Goal: Task Accomplishment & Management: Manage account settings

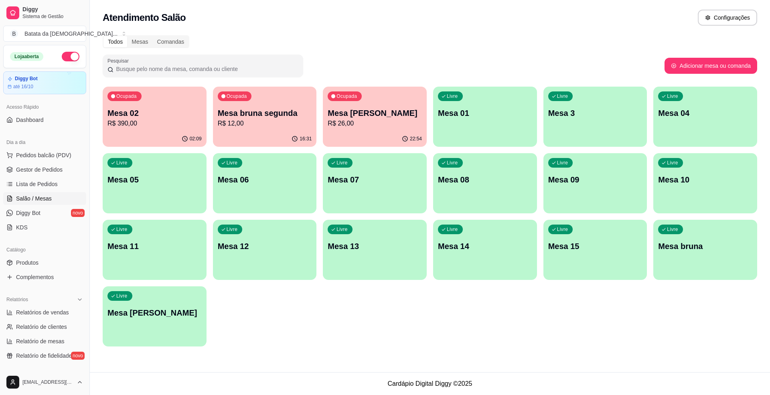
click at [393, 139] on div "22:54" at bounding box center [375, 139] width 104 height 16
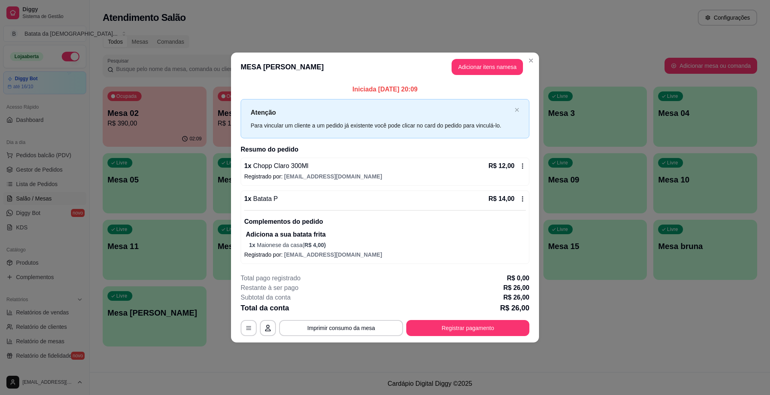
click at [517, 163] on div "R$ 12,00" at bounding box center [506, 166] width 37 height 10
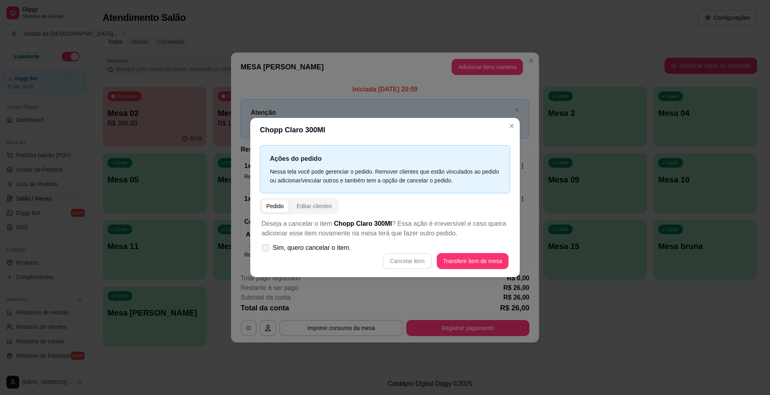
click at [326, 247] on span "Sim, quero cancelar o item." at bounding box center [312, 248] width 78 height 10
click at [266, 249] on input "Sim, quero cancelar o item." at bounding box center [263, 251] width 5 height 5
checkbox input "true"
click at [414, 257] on button "Cancelar item" at bounding box center [407, 261] width 48 height 16
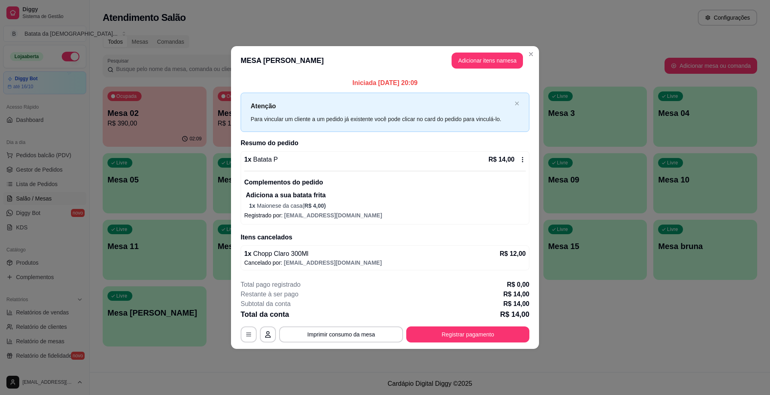
click at [501, 159] on p "R$ 14,00" at bounding box center [501, 160] width 26 height 10
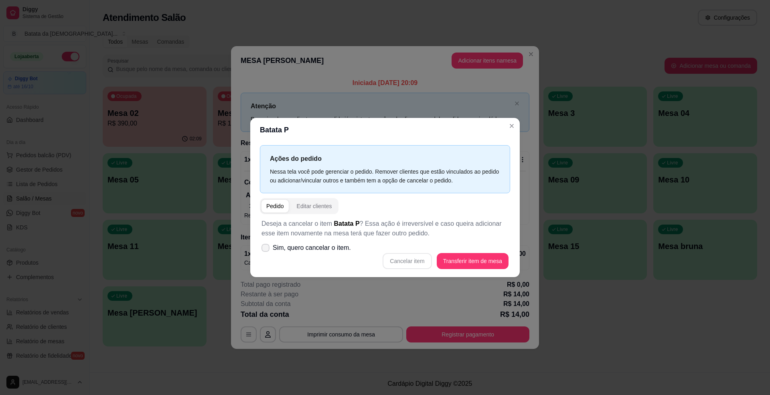
click at [320, 241] on label "Sim, quero cancelar o item." at bounding box center [306, 248] width 96 height 16
click at [266, 249] on input "Sim, quero cancelar o item." at bounding box center [263, 251] width 5 height 5
checkbox input "true"
click at [399, 262] on button "Cancelar item" at bounding box center [407, 261] width 48 height 16
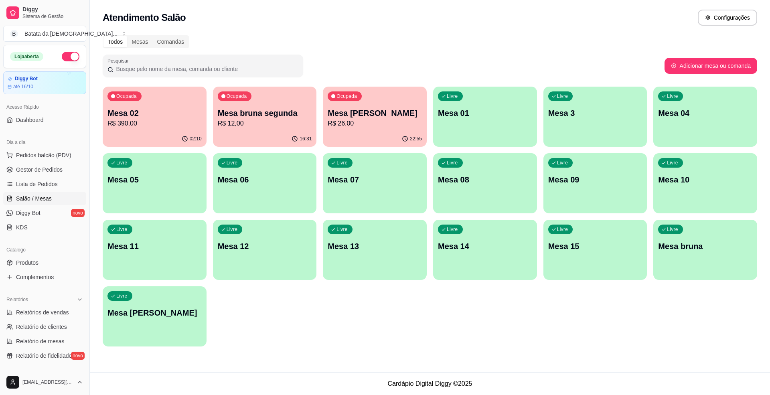
click at [589, 122] on div "Livre Mesa 3" at bounding box center [595, 112] width 104 height 51
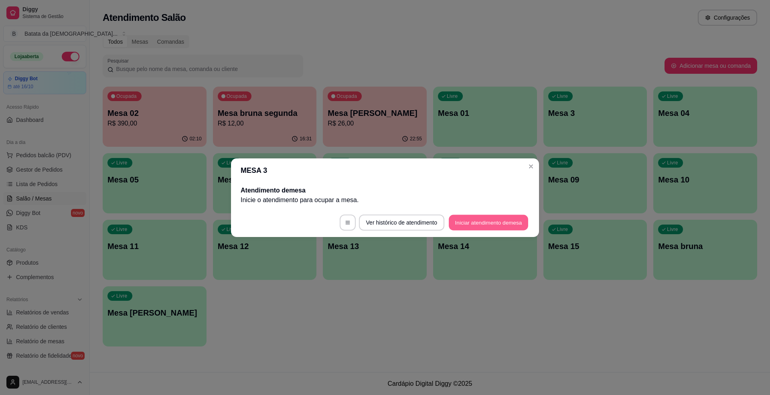
click at [475, 215] on button "Iniciar atendimento de mesa" at bounding box center [488, 223] width 79 height 16
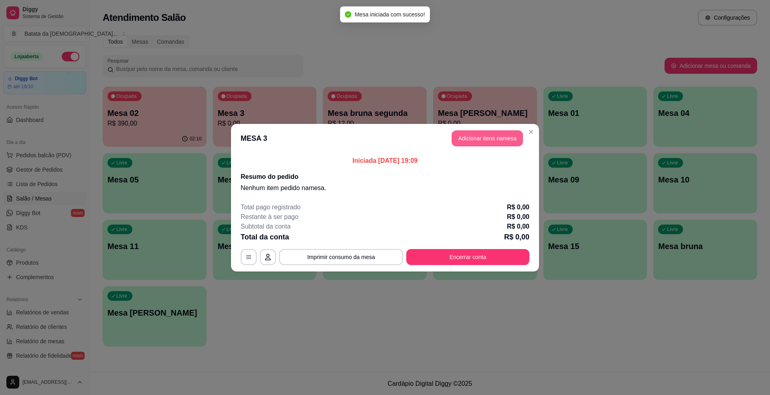
click at [493, 140] on button "Adicionar itens na mesa" at bounding box center [487, 138] width 71 height 16
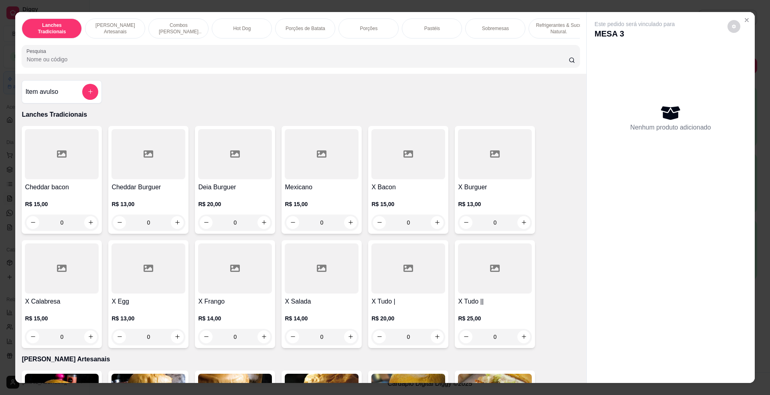
scroll to position [214, 0]
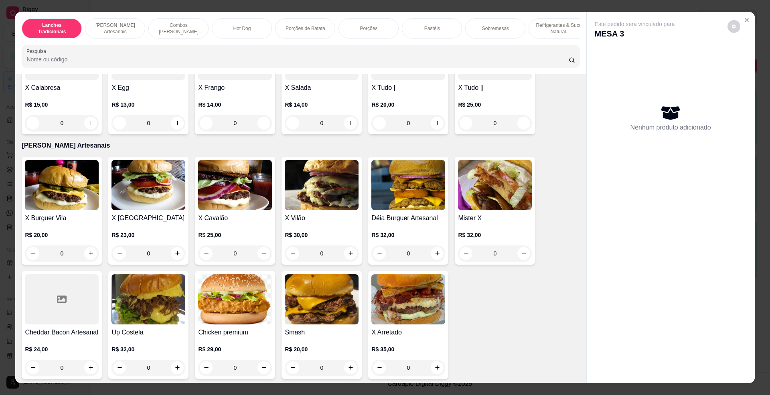
click at [223, 210] on img at bounding box center [235, 185] width 74 height 50
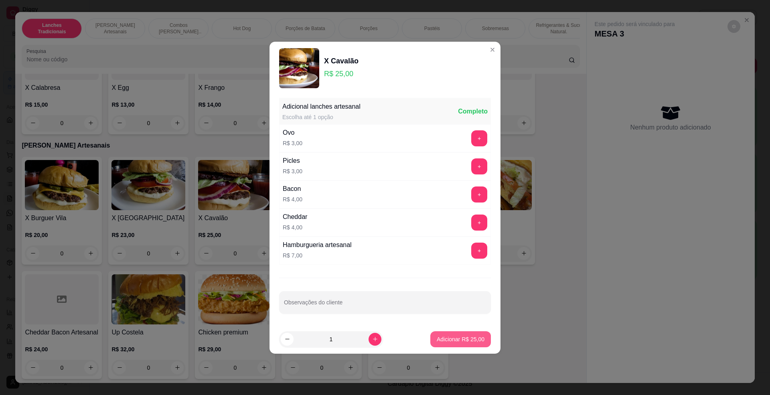
click at [448, 337] on p "Adicionar R$ 25,00" at bounding box center [461, 339] width 48 height 8
type input "1"
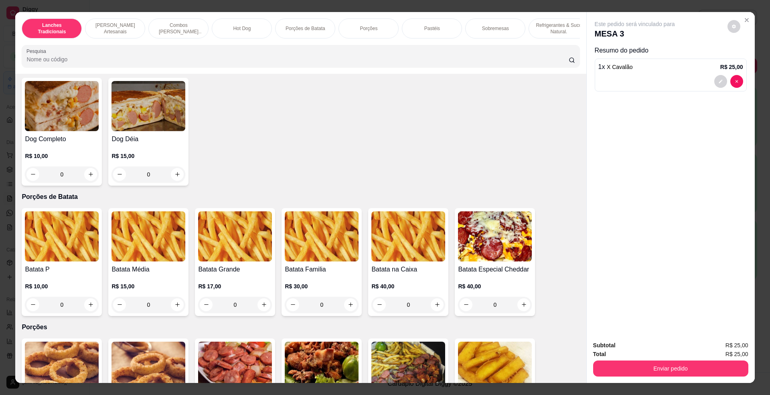
scroll to position [855, 0]
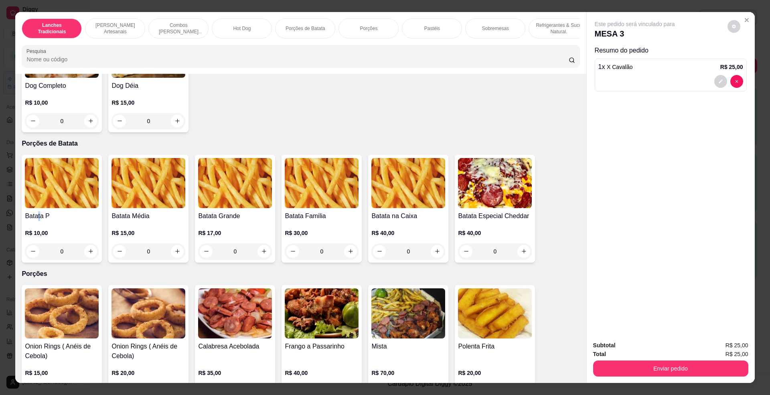
click at [37, 221] on h4 "Batata P" at bounding box center [62, 216] width 74 height 10
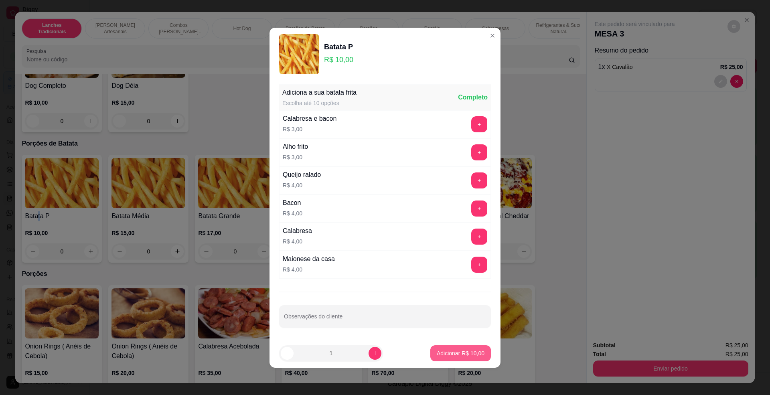
click at [457, 353] on p "Adicionar R$ 10,00" at bounding box center [461, 353] width 48 height 8
type input "1"
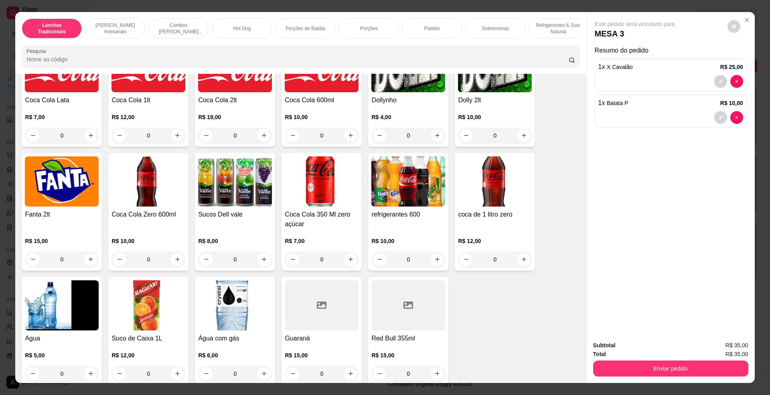
scroll to position [1604, 0]
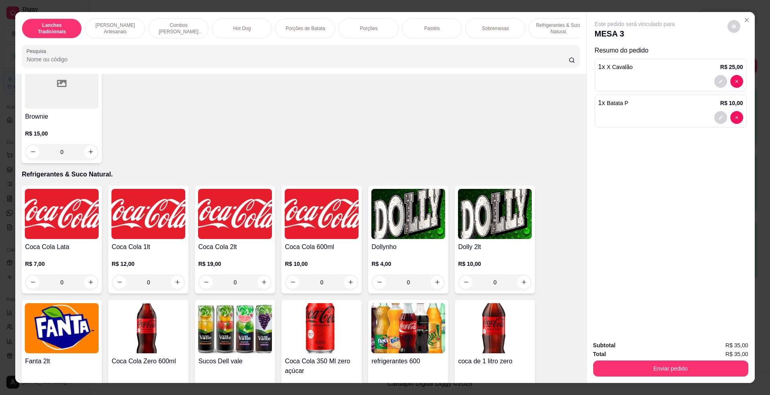
click at [70, 225] on img at bounding box center [62, 214] width 74 height 50
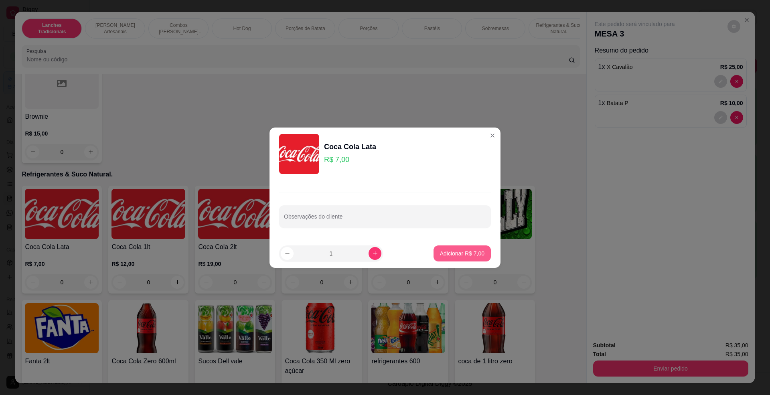
click at [474, 253] on p "Adicionar R$ 7,00" at bounding box center [462, 253] width 45 height 8
type input "1"
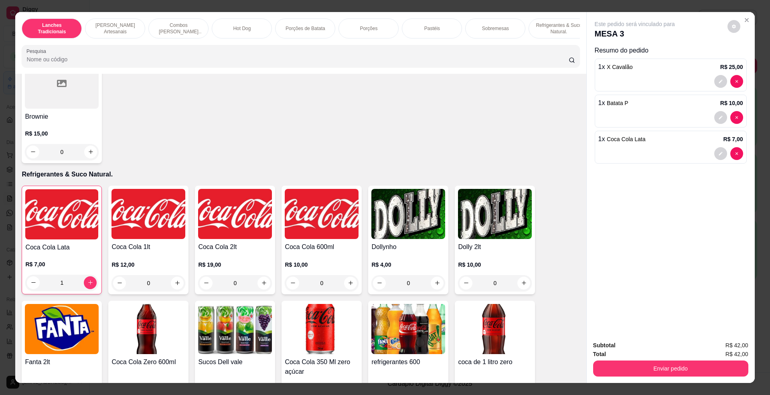
drag, startPoint x: 620, startPoint y: 353, endPoint x: 630, endPoint y: 359, distance: 12.6
click at [621, 352] on div "Total R$ 42,00" at bounding box center [670, 354] width 155 height 9
click at [641, 367] on button "Enviar pedido" at bounding box center [670, 369] width 150 height 16
click at [629, 347] on button "Não registrar e enviar pedido" at bounding box center [643, 349] width 83 height 15
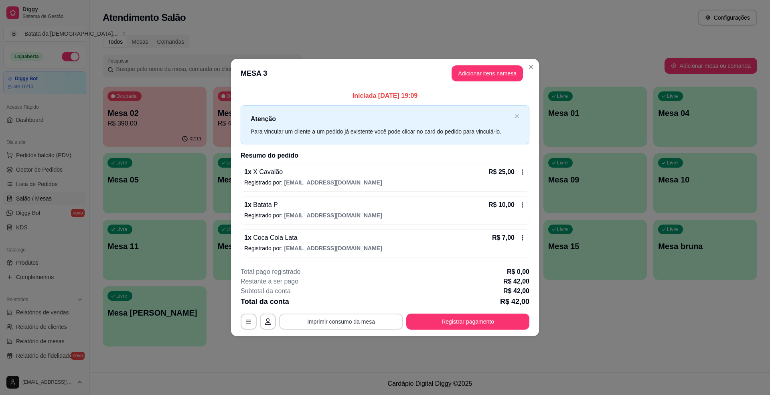
click at [339, 321] on button "Imprimir consumo da mesa" at bounding box center [341, 322] width 124 height 16
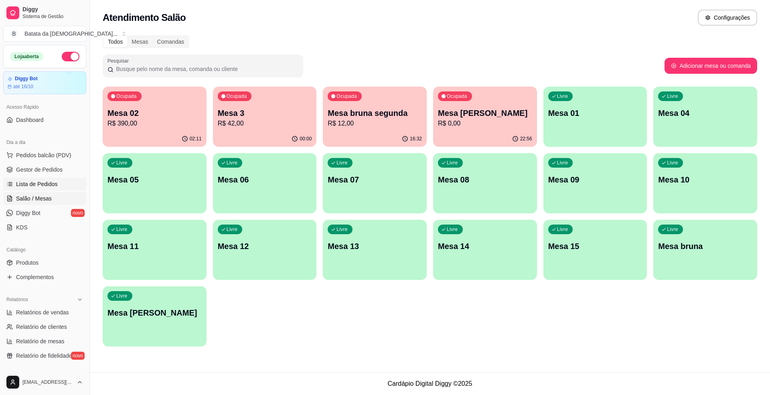
click at [55, 180] on span "Lista de Pedidos" at bounding box center [37, 184] width 42 height 8
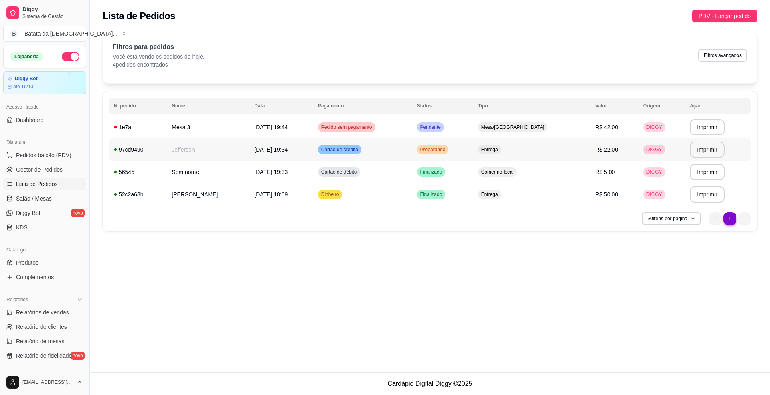
click at [447, 148] on span "Preparando" at bounding box center [433, 149] width 28 height 6
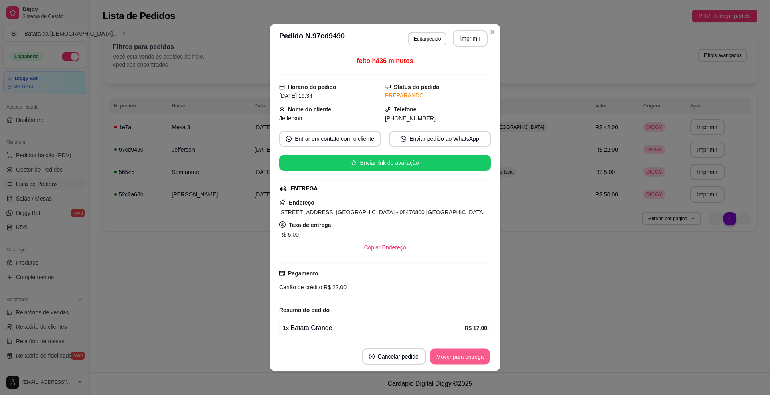
click at [466, 353] on button "Mover para entrega" at bounding box center [460, 357] width 60 height 16
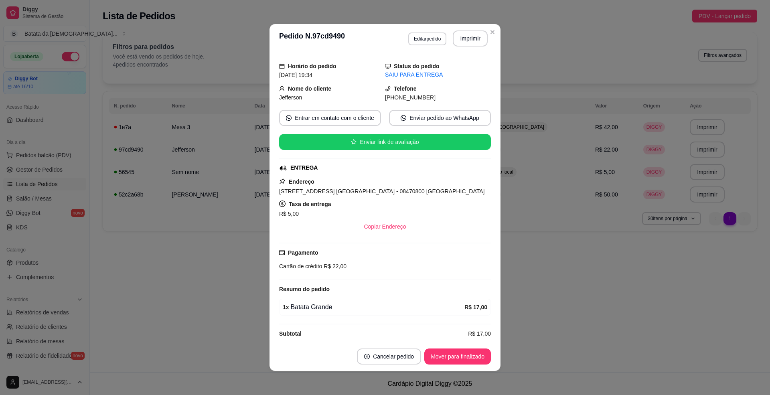
scroll to position [32, 0]
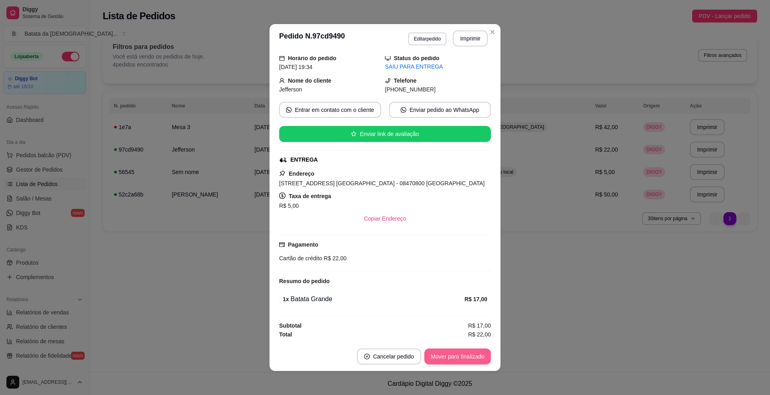
click at [477, 361] on button "Mover para finalizado" at bounding box center [457, 357] width 67 height 16
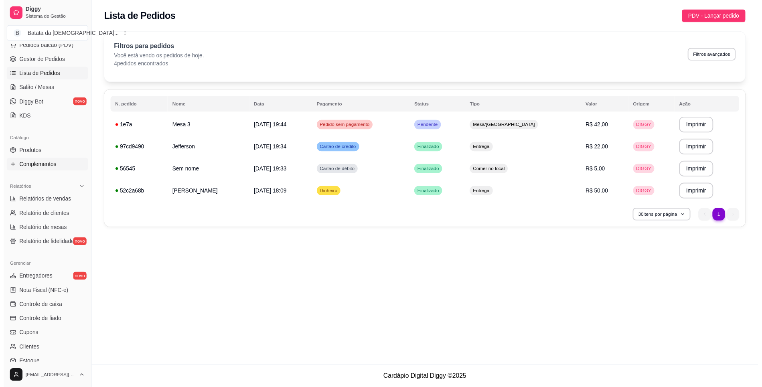
scroll to position [129, 0]
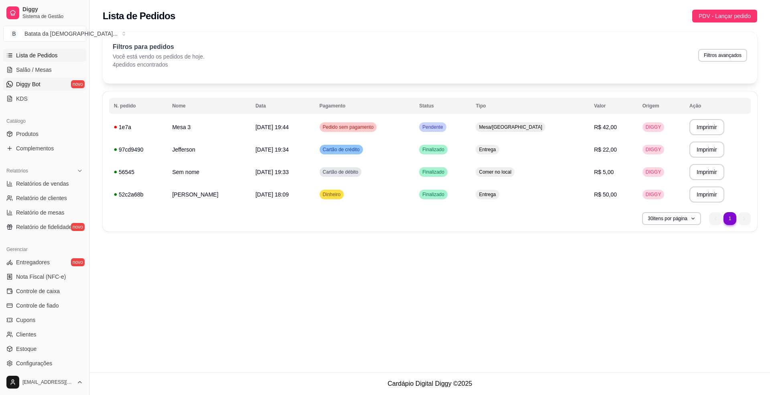
click at [51, 89] on link "Diggy Bot novo" at bounding box center [44, 84] width 83 height 13
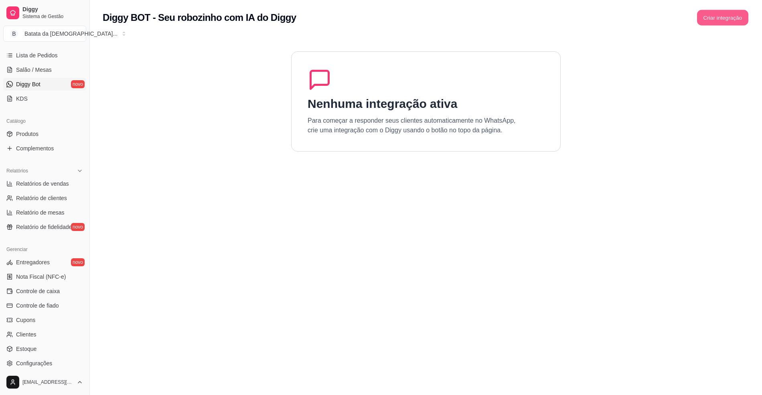
click at [707, 13] on button "Criar integração" at bounding box center [722, 18] width 51 height 16
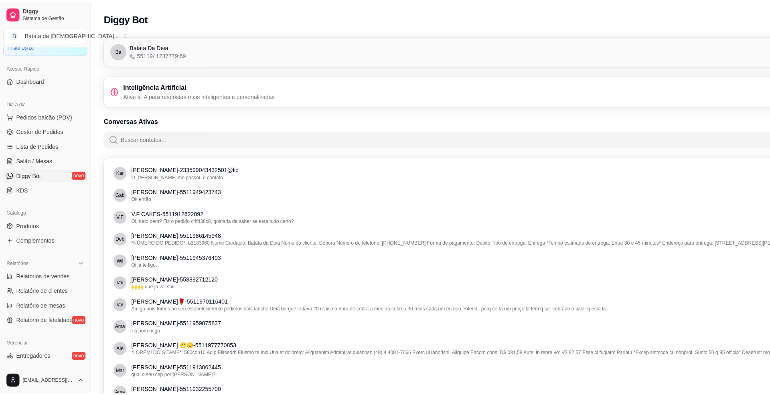
scroll to position [22, 0]
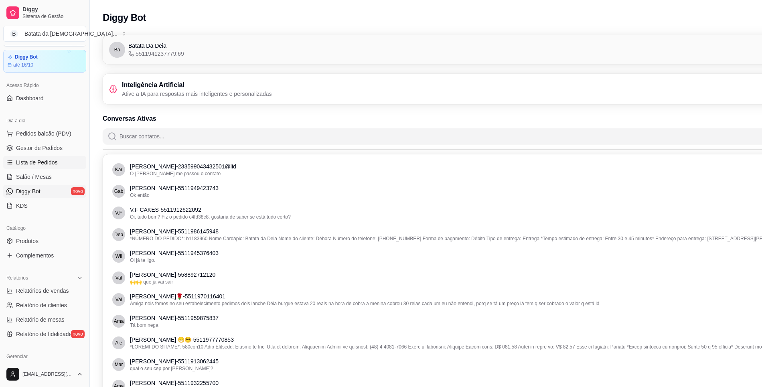
click at [51, 164] on span "Lista de Pedidos" at bounding box center [37, 162] width 42 height 8
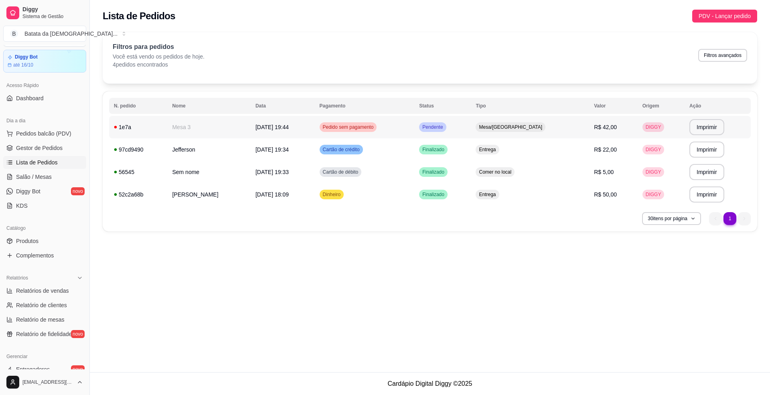
click at [214, 121] on td "Mesa 3" at bounding box center [208, 127] width 83 height 22
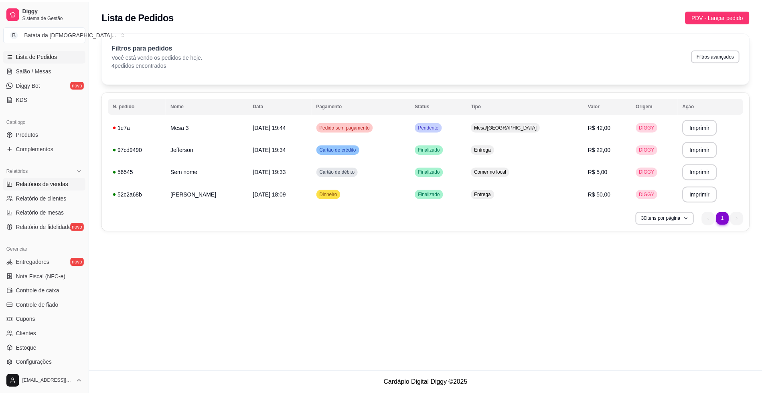
scroll to position [129, 0]
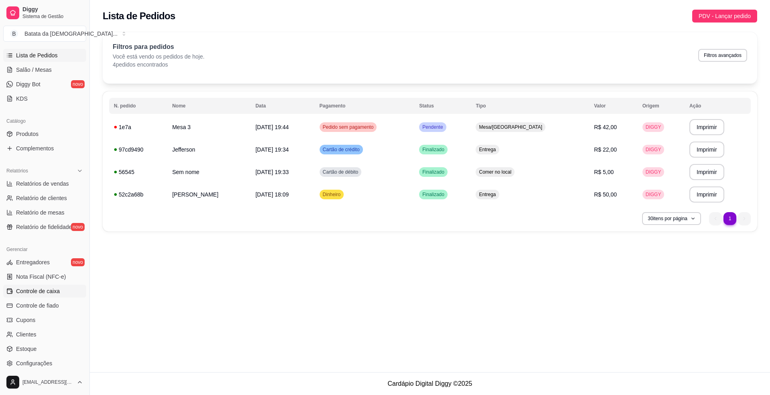
click at [24, 292] on span "Controle de caixa" at bounding box center [38, 291] width 44 height 8
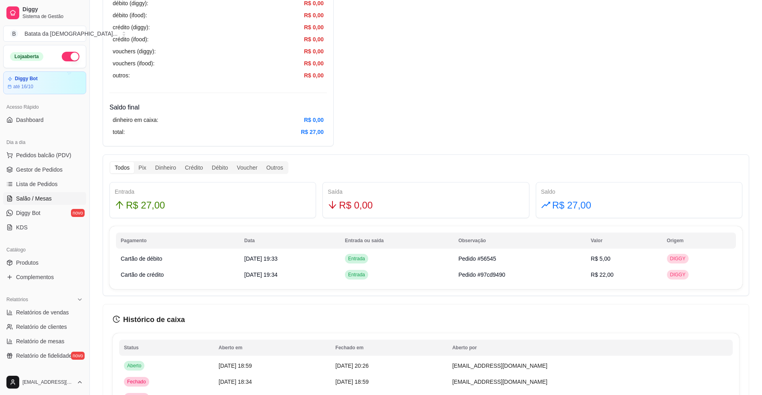
click at [56, 193] on link "Salão / Mesas" at bounding box center [44, 198] width 83 height 13
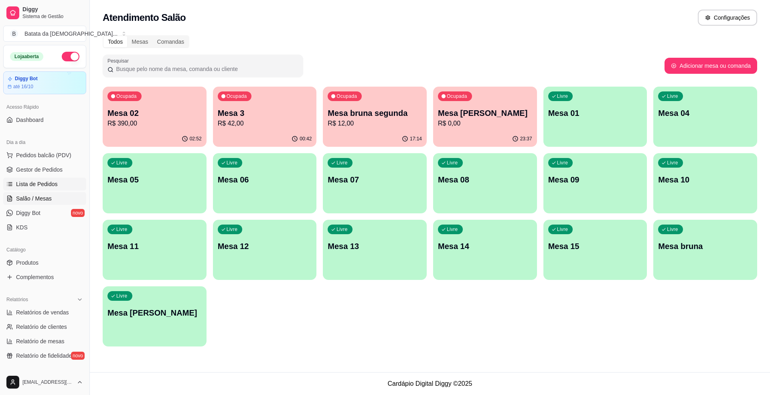
click at [58, 188] on link "Lista de Pedidos" at bounding box center [44, 184] width 83 height 13
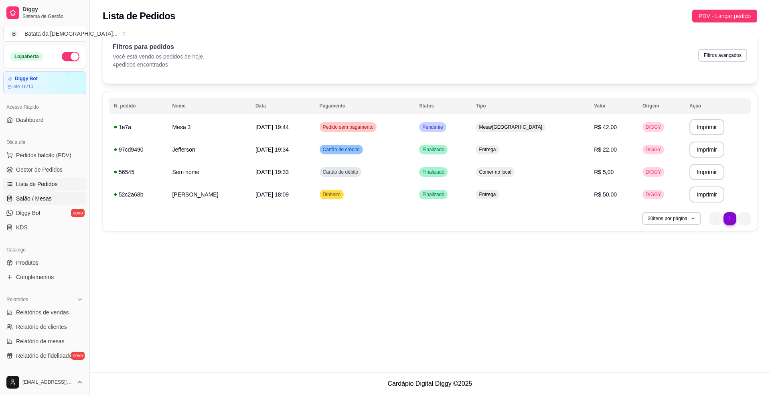
click at [26, 196] on span "Salão / Mesas" at bounding box center [34, 199] width 36 height 8
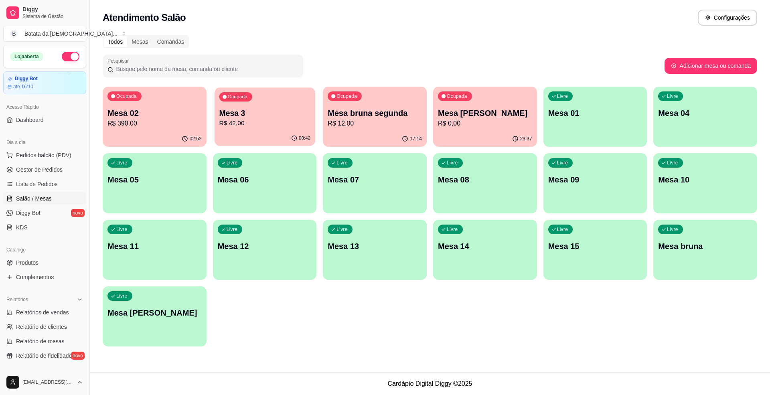
click at [262, 127] on p "R$ 42,00" at bounding box center [264, 123] width 91 height 9
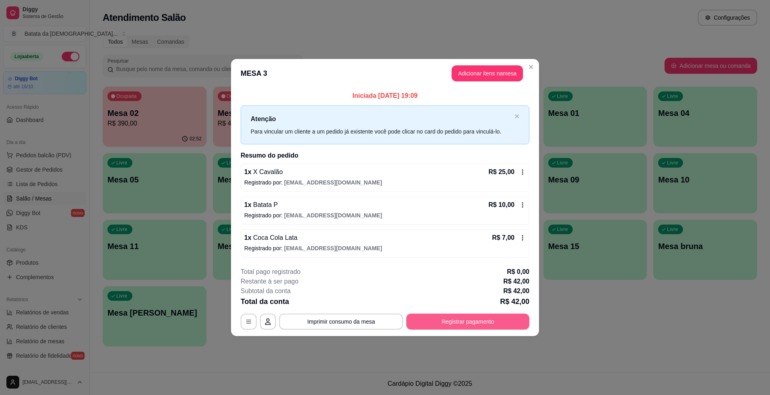
click at [490, 322] on button "Registrar pagamento" at bounding box center [467, 322] width 123 height 16
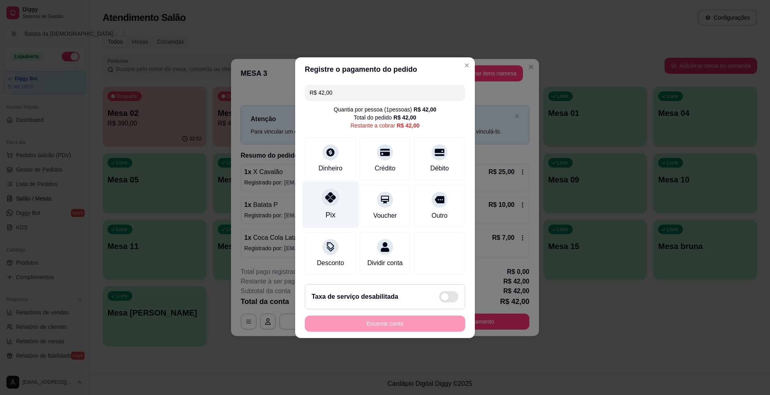
click at [318, 193] on div "Pix" at bounding box center [330, 204] width 57 height 47
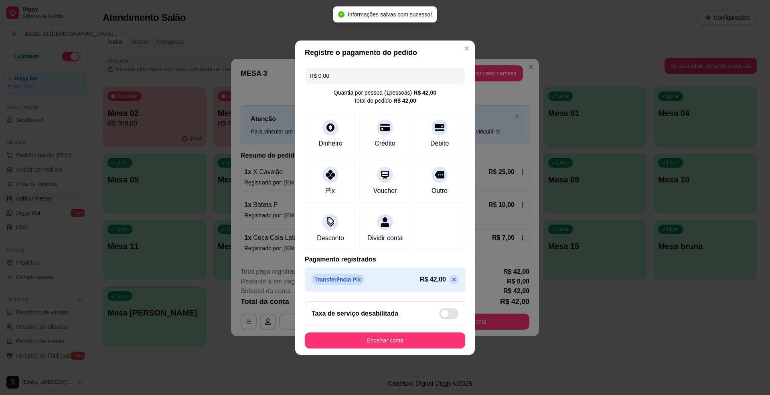
type input "R$ 0,00"
drag, startPoint x: 407, startPoint y: 336, endPoint x: 413, endPoint y: 346, distance: 11.6
click at [407, 338] on footer "Taxa de serviço desabilitada Encerrar conta" at bounding box center [385, 325] width 180 height 60
click at [414, 346] on button "Encerrar conta" at bounding box center [385, 340] width 160 height 16
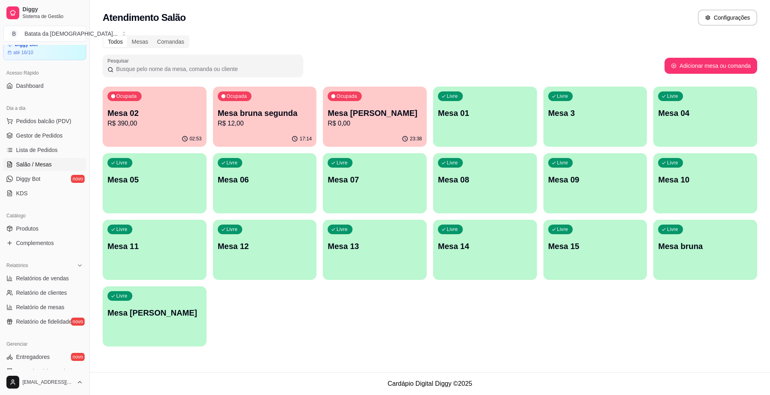
scroll to position [53, 0]
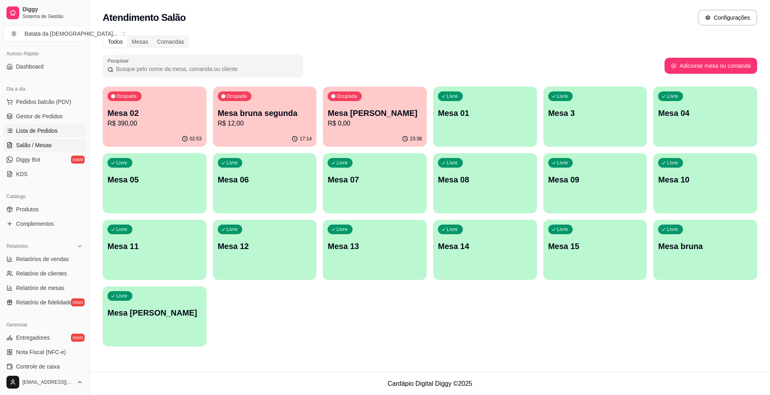
click at [55, 134] on span "Lista de Pedidos" at bounding box center [37, 131] width 42 height 8
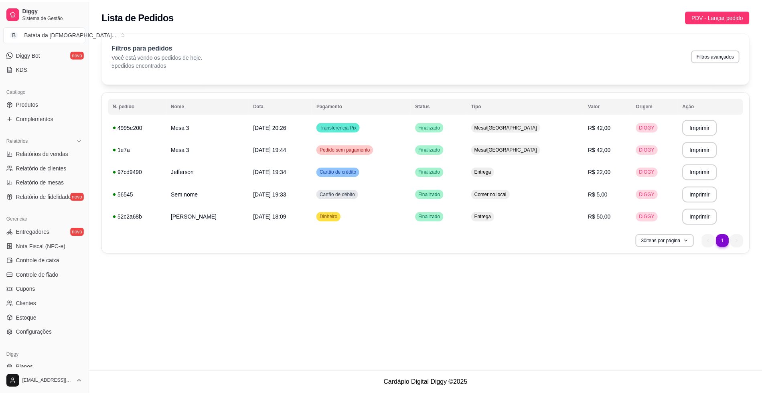
scroll to position [160, 0]
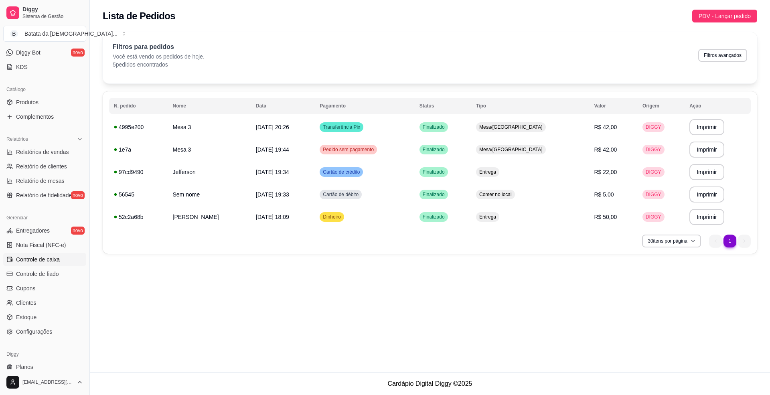
click at [53, 258] on span "Controle de caixa" at bounding box center [38, 259] width 44 height 8
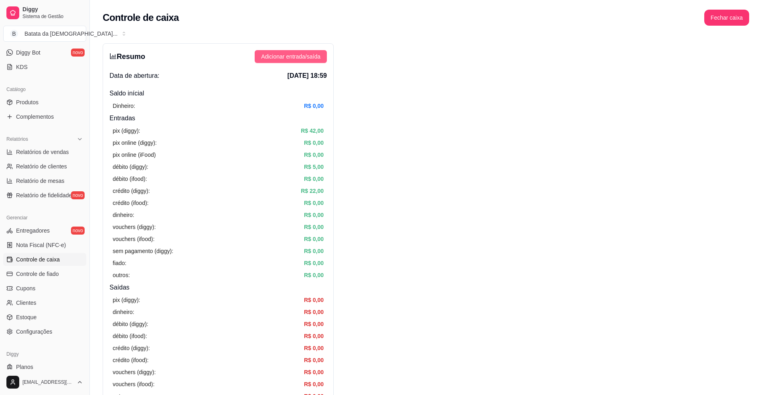
click at [272, 53] on span "Adicionar entrada/saída" at bounding box center [290, 56] width 59 height 9
click at [282, 58] on span "Adicionar entrada/saída" at bounding box center [290, 56] width 59 height 9
click at [322, 54] on button "Adicionar entrada/saída" at bounding box center [291, 56] width 72 height 13
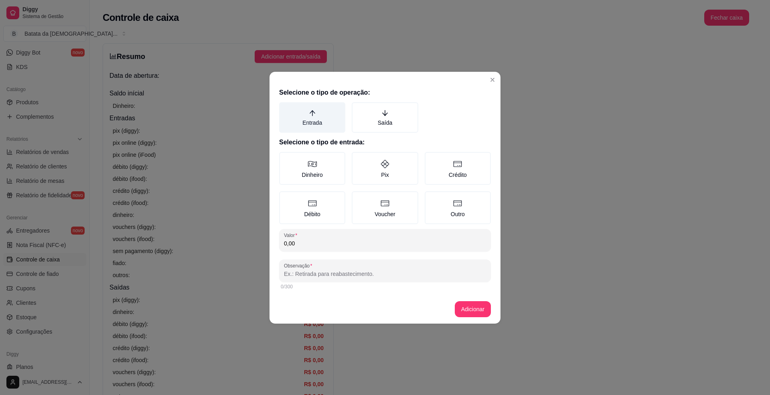
click at [315, 107] on label "Entrada" at bounding box center [312, 117] width 66 height 30
click at [285, 107] on button "Entrada" at bounding box center [282, 105] width 6 height 6
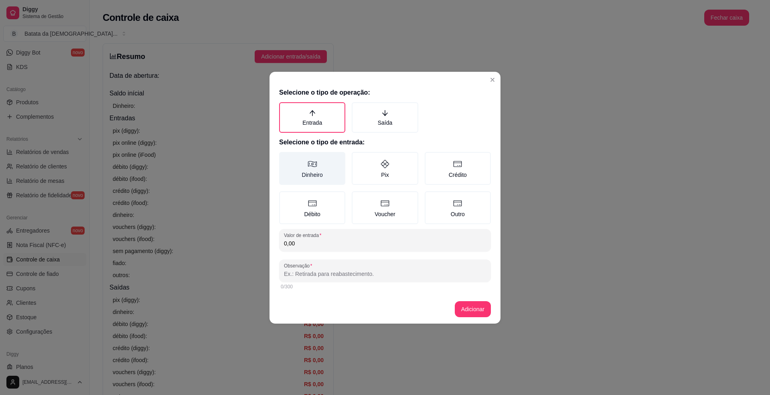
click at [316, 176] on label "Dinheiro" at bounding box center [312, 168] width 66 height 33
click at [285, 158] on button "Dinheiro" at bounding box center [282, 155] width 6 height 6
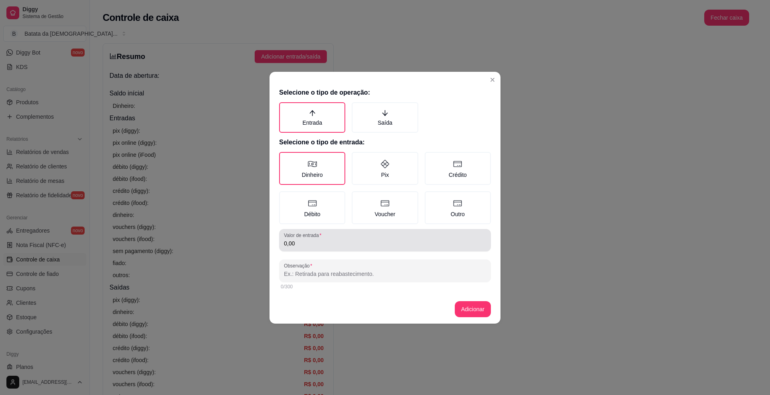
click at [328, 243] on input "0,00" at bounding box center [385, 243] width 202 height 8
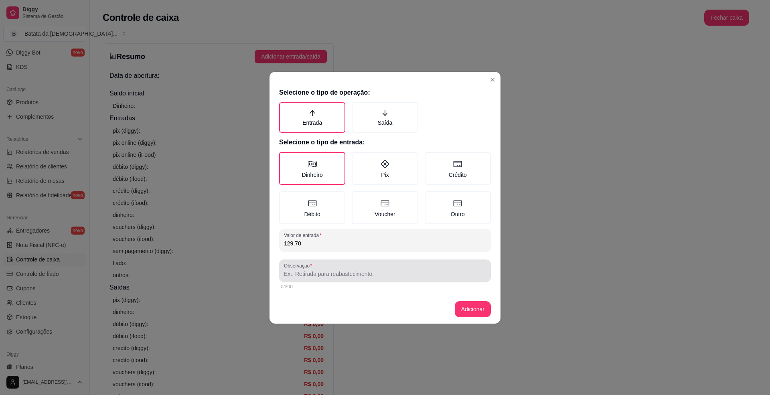
type input "129,70"
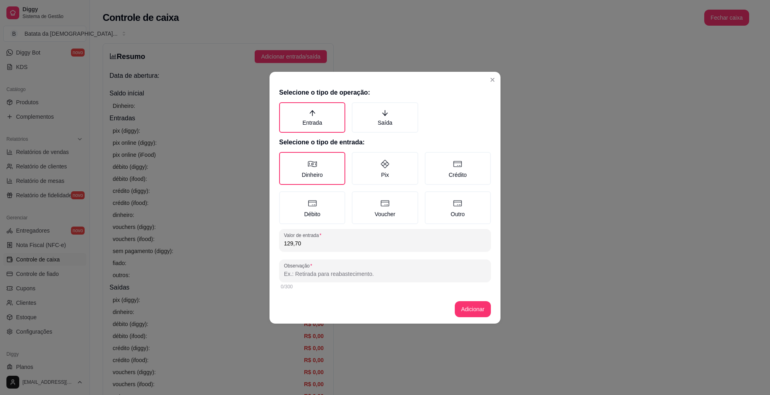
click at [357, 270] on input "Observação" at bounding box center [385, 274] width 202 height 8
click at [381, 271] on input "dinheiro que" at bounding box center [385, 274] width 202 height 8
click at [351, 275] on input "dinheiro que" at bounding box center [385, 274] width 202 height 8
type input "dinheiro que abriu o caixa"
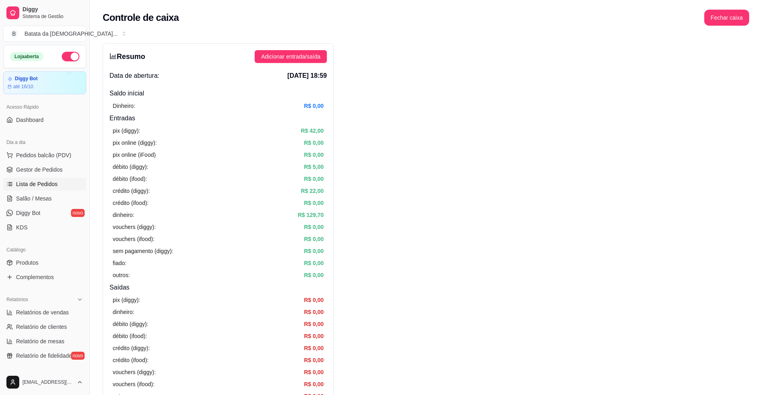
click at [47, 183] on span "Lista de Pedidos" at bounding box center [37, 184] width 42 height 8
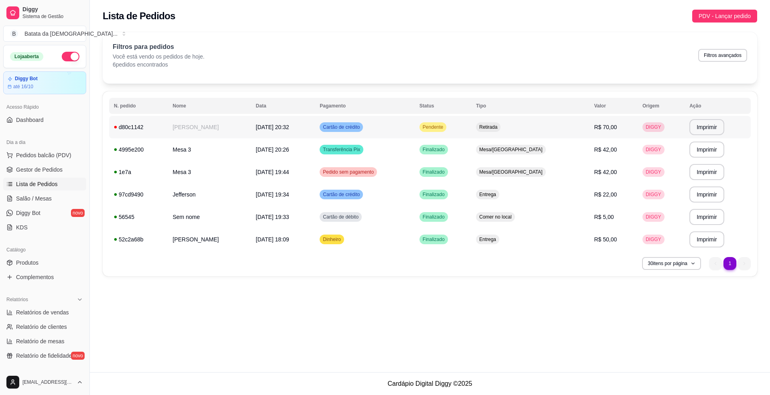
click at [471, 126] on td "Pendente" at bounding box center [443, 127] width 57 height 22
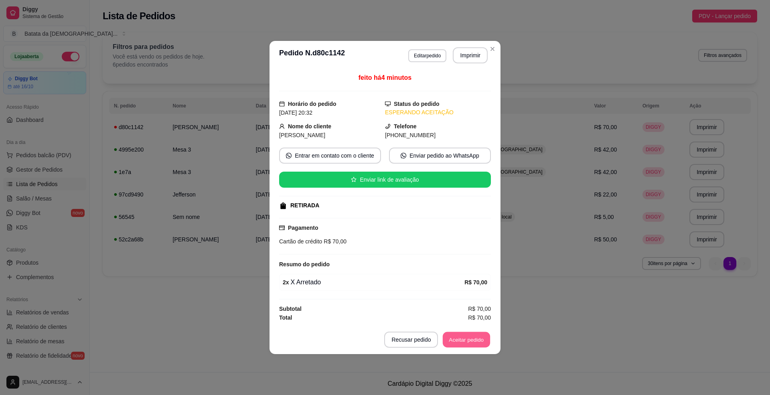
click at [464, 338] on button "Aceitar pedido" at bounding box center [466, 340] width 47 height 16
click at [467, 52] on button "Imprimir" at bounding box center [470, 55] width 35 height 16
click at [462, 339] on button "Mover para preparo" at bounding box center [460, 340] width 62 height 16
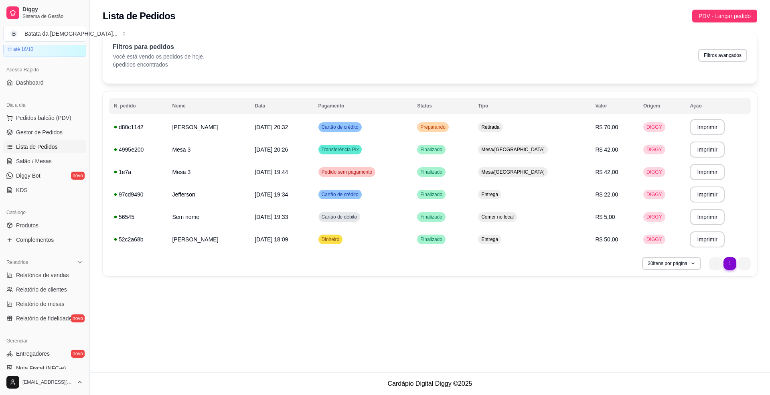
scroll to position [53, 0]
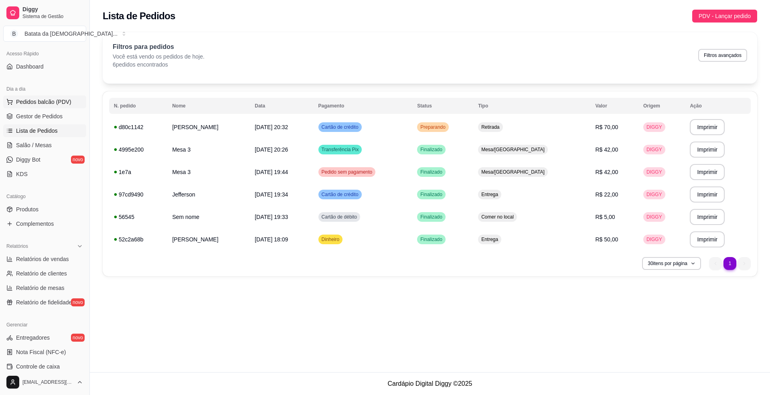
click at [49, 99] on span "Pedidos balcão (PDV)" at bounding box center [43, 102] width 55 height 8
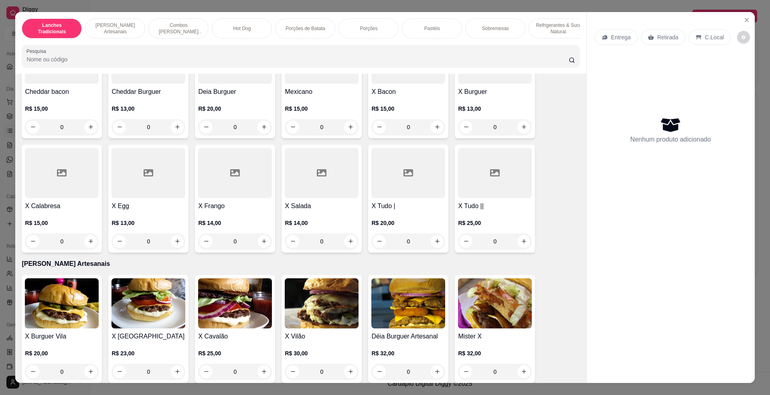
scroll to position [107, 0]
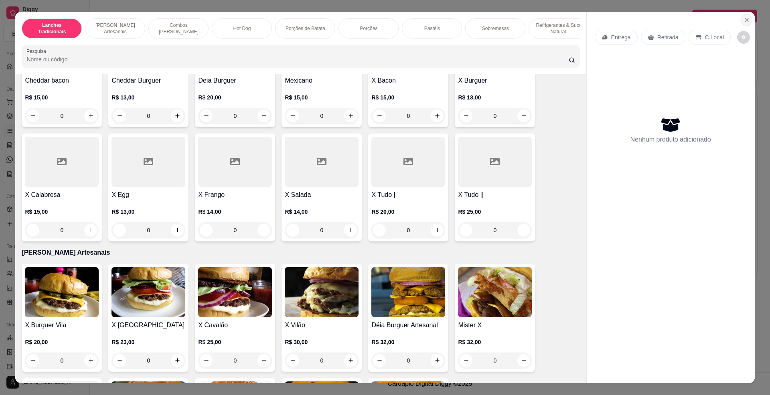
click at [740, 18] on button "Close" at bounding box center [746, 20] width 13 height 13
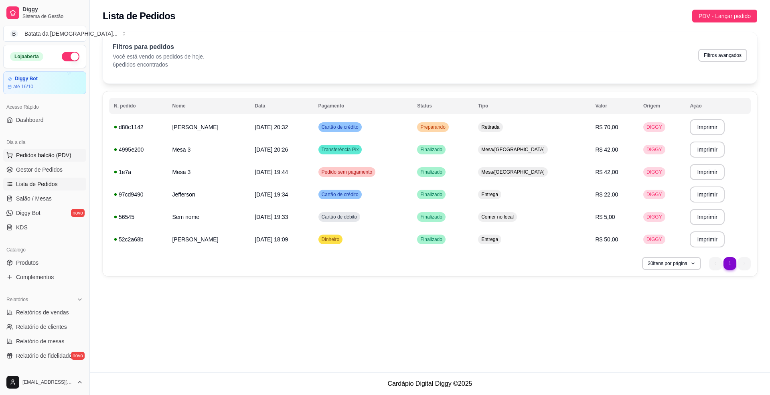
click at [55, 156] on span "Pedidos balcão (PDV)" at bounding box center [43, 155] width 55 height 8
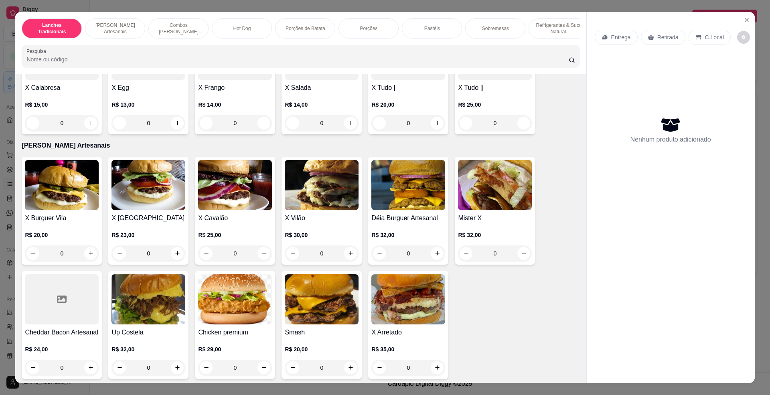
scroll to position [160, 0]
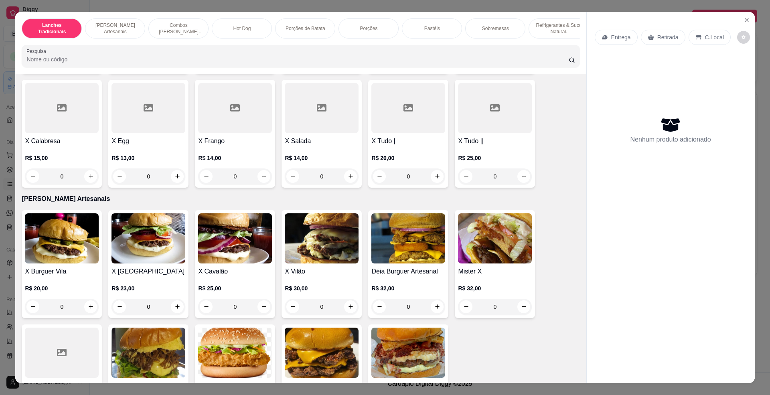
click at [482, 146] on h4 "X Tudo ||" at bounding box center [495, 141] width 74 height 10
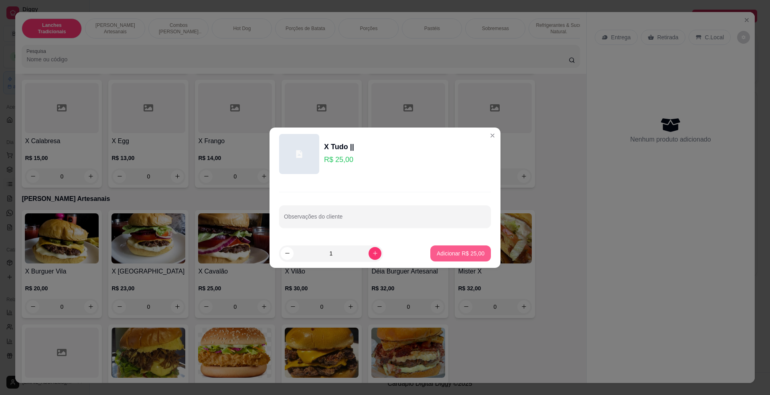
click at [463, 257] on p "Adicionar R$ 25,00" at bounding box center [461, 253] width 48 height 8
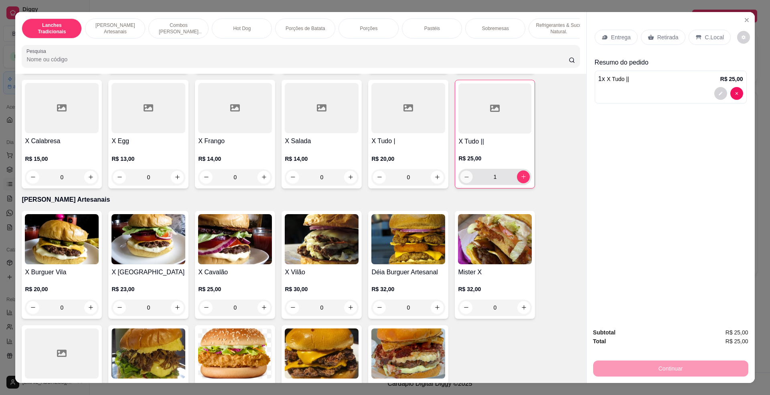
click at [467, 183] on button "decrease-product-quantity" at bounding box center [466, 176] width 12 height 12
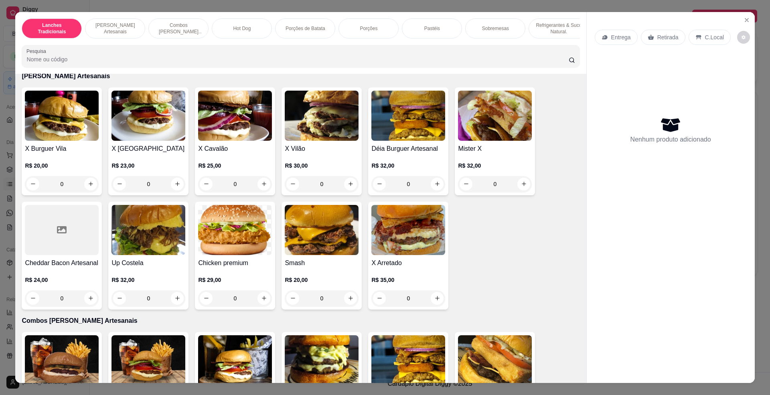
scroll to position [267, 0]
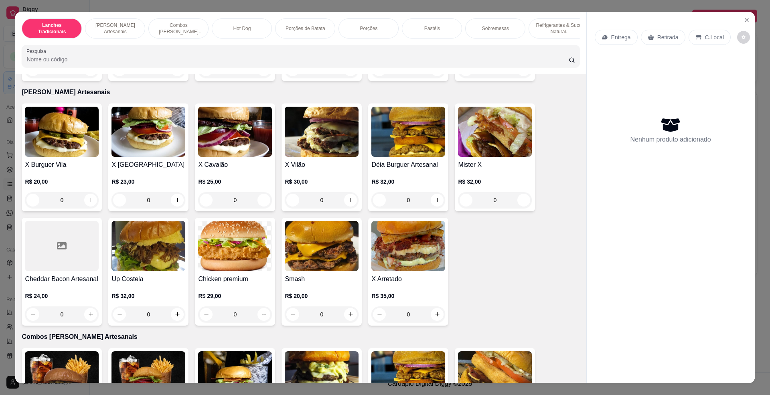
click at [488, 157] on img at bounding box center [495, 132] width 74 height 50
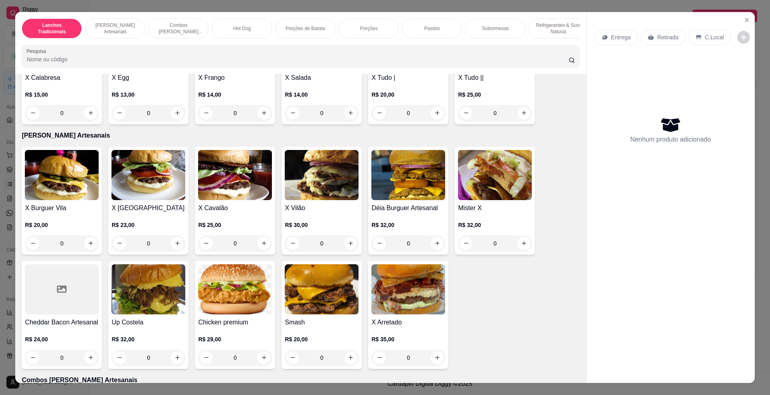
scroll to position [160, 0]
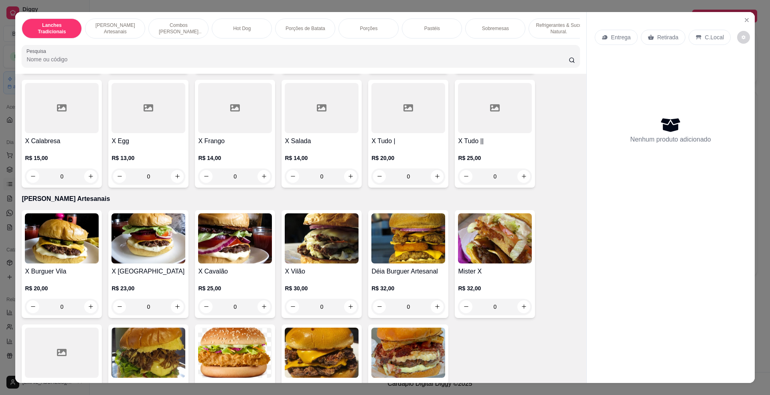
click at [484, 146] on h4 "X Tudo ||" at bounding box center [495, 141] width 74 height 10
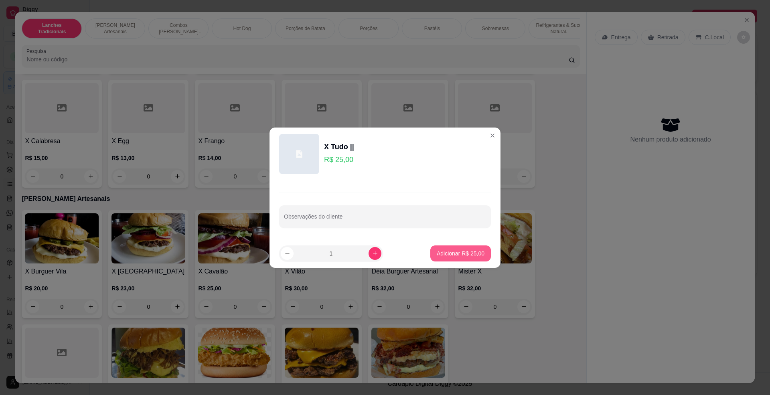
click at [459, 257] on button "Adicionar R$ 25,00" at bounding box center [460, 253] width 61 height 16
type input "1"
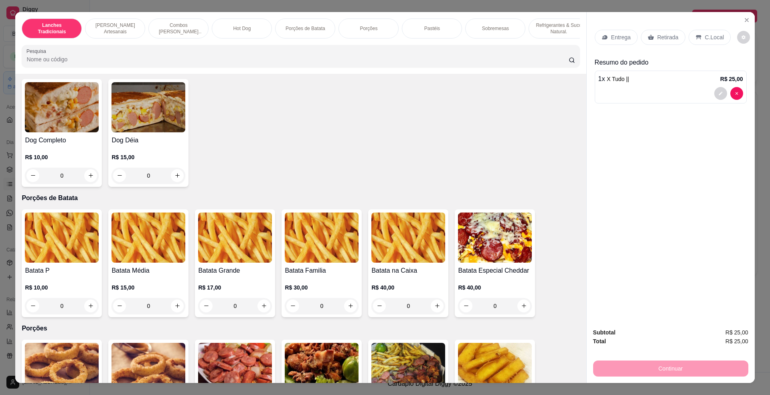
scroll to position [802, 0]
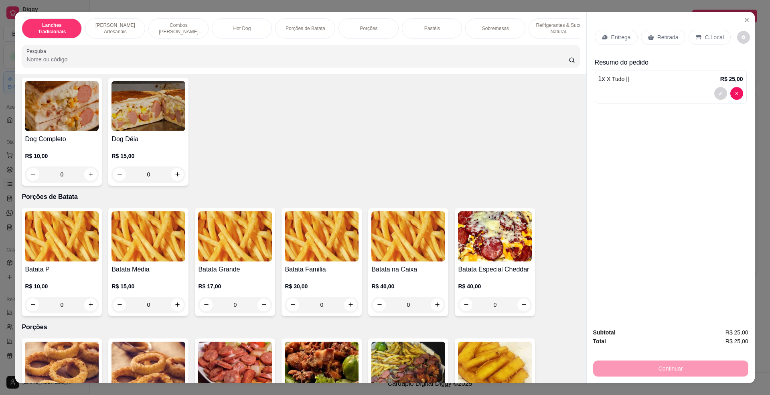
click at [62, 131] on img at bounding box center [62, 106] width 74 height 50
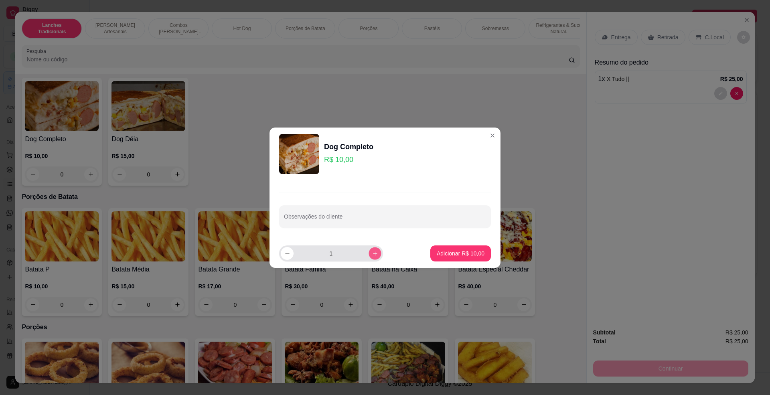
click at [372, 252] on icon "increase-product-quantity" at bounding box center [375, 253] width 6 height 6
type input "2"
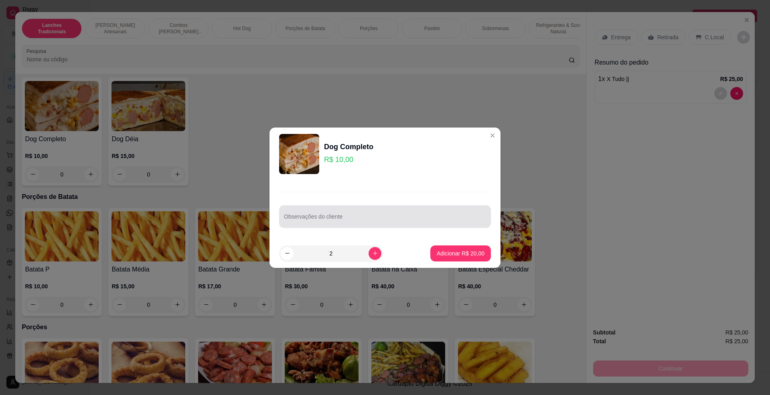
click at [358, 221] on input "Observações do cliente" at bounding box center [385, 220] width 202 height 8
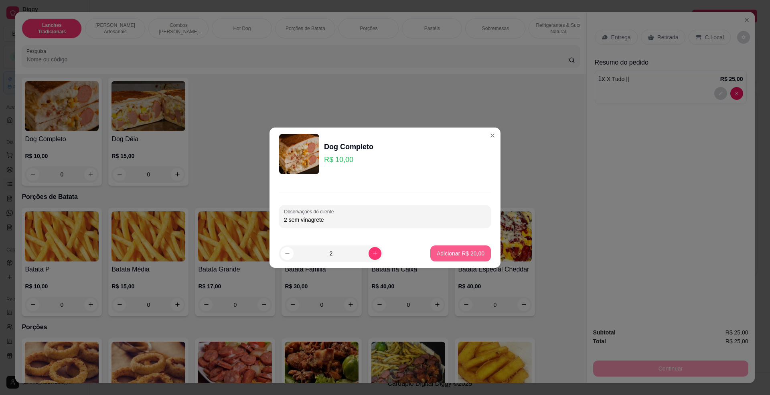
type input "2 sem vinagrete"
click at [445, 250] on p "Adicionar R$ 20,00" at bounding box center [461, 253] width 48 height 8
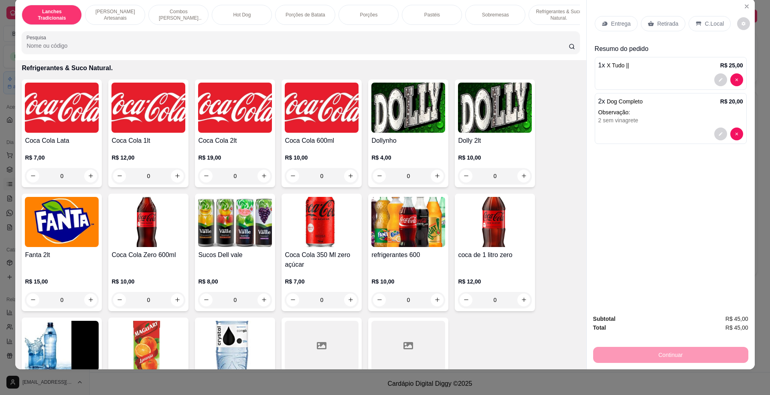
scroll to position [1658, 0]
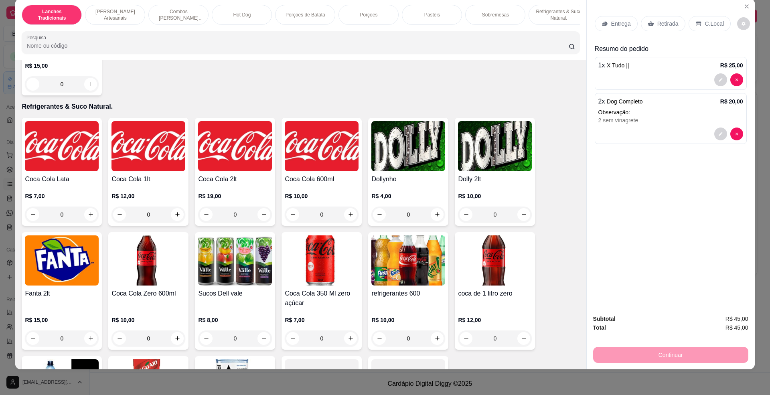
click at [315, 170] on img at bounding box center [322, 146] width 74 height 50
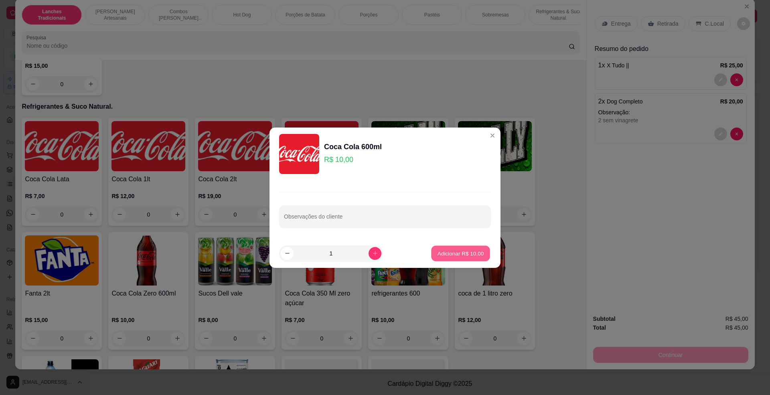
click at [442, 256] on p "Adicionar R$ 10,00" at bounding box center [461, 253] width 47 height 8
type input "1"
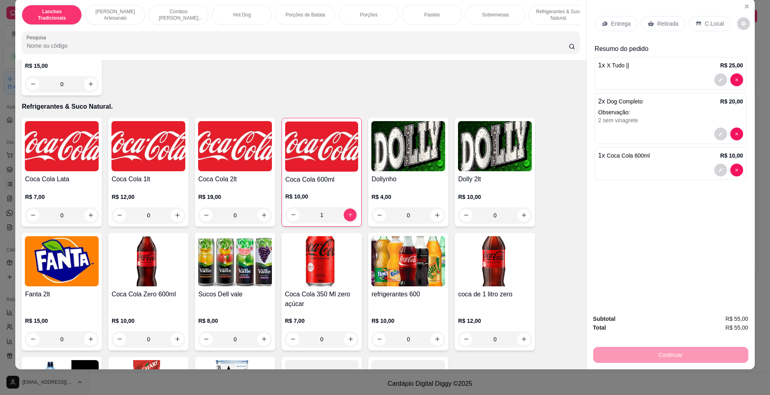
click at [705, 27] on p "C.Local" at bounding box center [714, 24] width 19 height 8
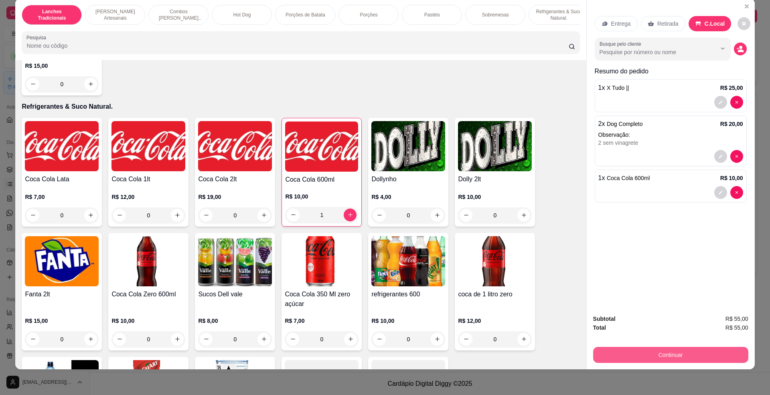
click at [683, 347] on button "Continuar" at bounding box center [670, 355] width 155 height 16
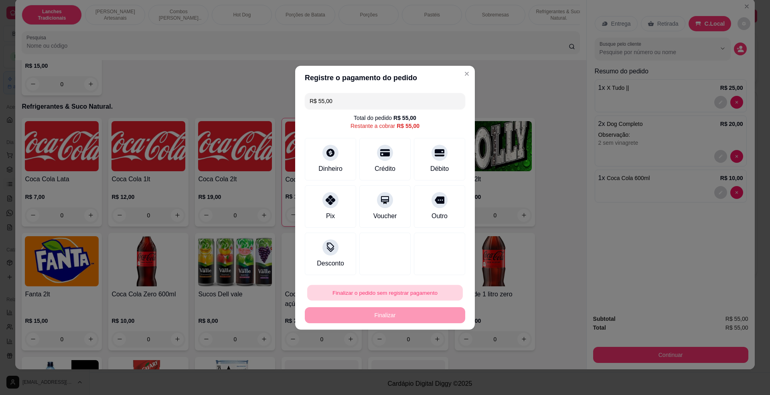
click at [400, 288] on button "Finalizar o pedido sem registrar pagamento" at bounding box center [385, 293] width 156 height 16
click at [422, 361] on button "Confirmar" at bounding box center [435, 359] width 30 height 12
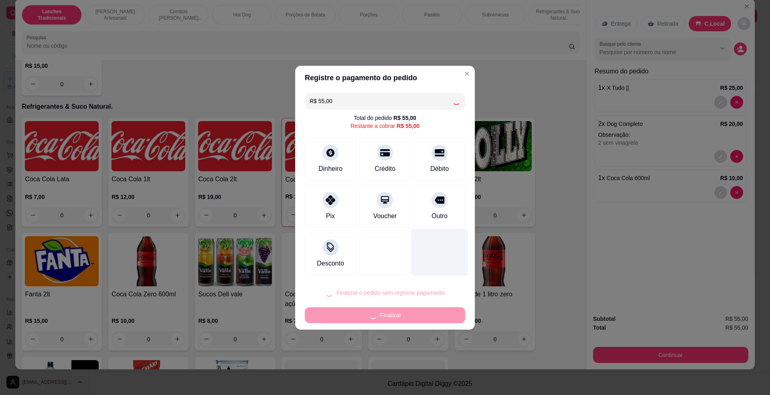
type input "0"
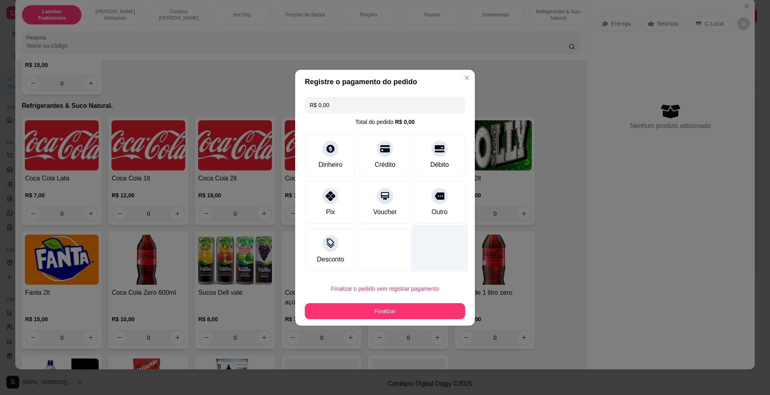
type input "R$ 0,00"
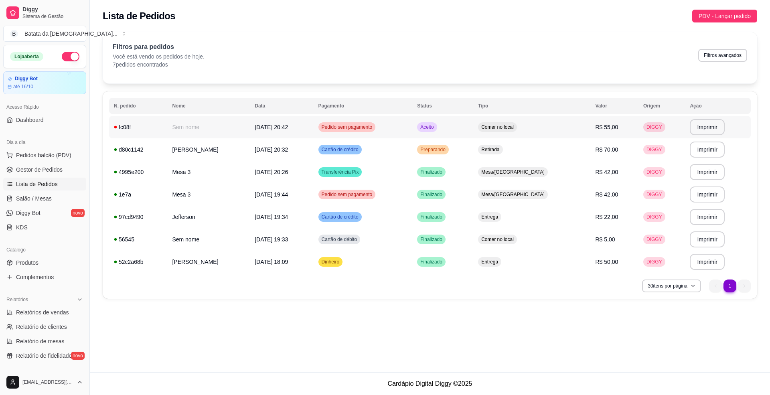
click at [437, 129] on div "Aceito" at bounding box center [427, 127] width 20 height 10
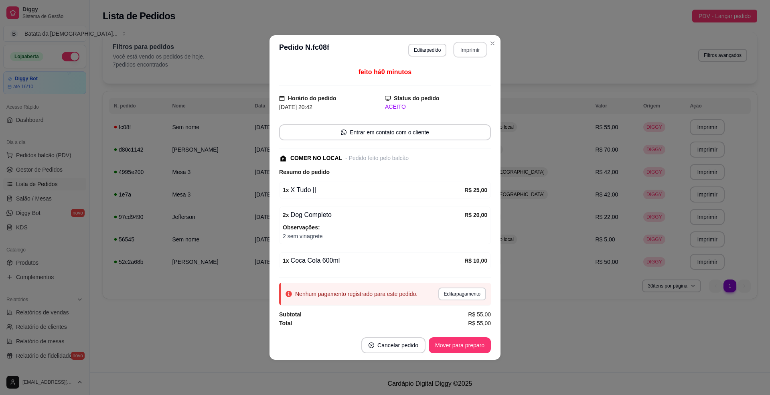
click at [477, 51] on button "Imprimir" at bounding box center [471, 50] width 34 height 16
click at [476, 346] on button "Mover para preparo" at bounding box center [460, 345] width 62 height 16
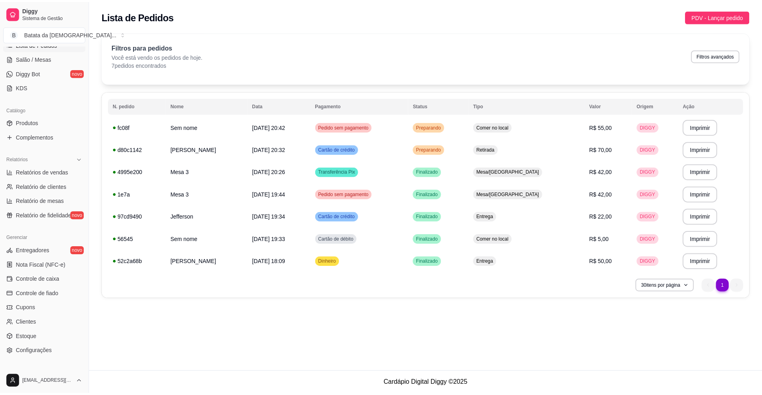
scroll to position [182, 0]
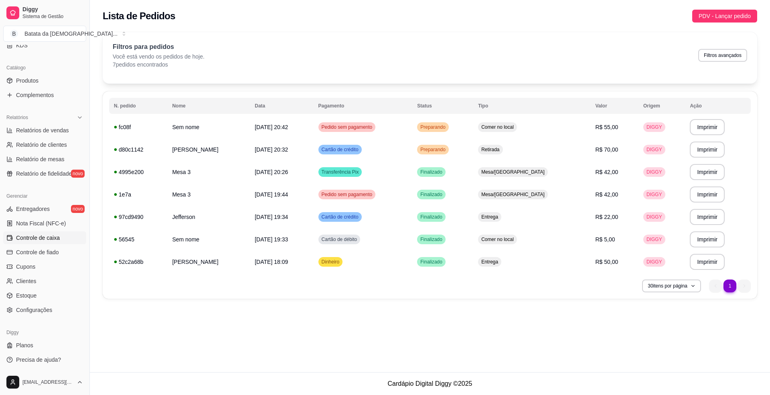
click at [57, 241] on span "Controle de caixa" at bounding box center [38, 238] width 44 height 8
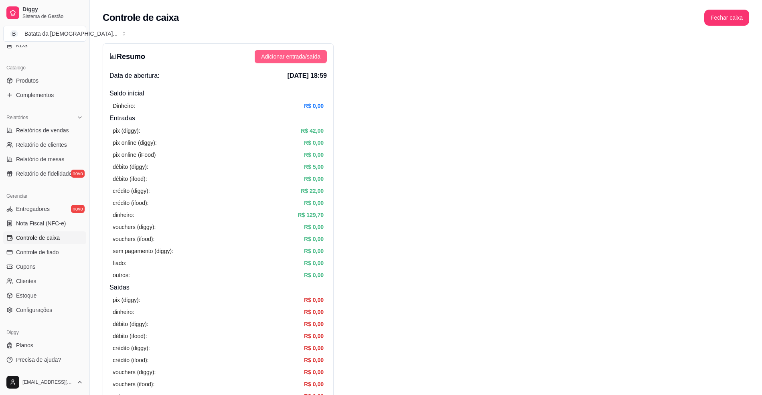
click at [305, 58] on span "Adicionar entrada/saída" at bounding box center [290, 56] width 59 height 9
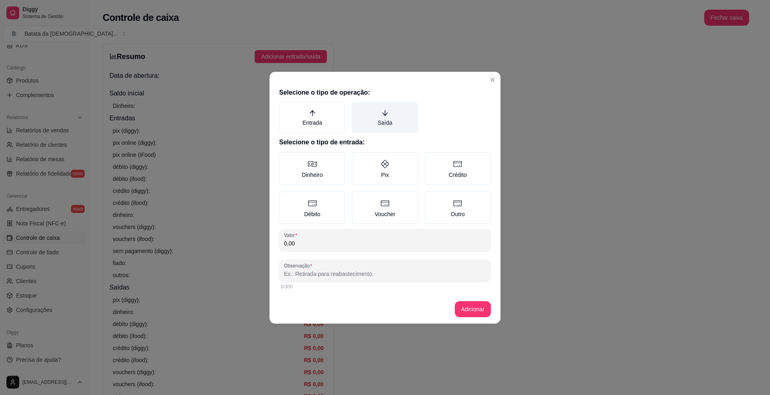
click at [403, 113] on label "Saída" at bounding box center [385, 117] width 66 height 30
click at [358, 108] on button "Saída" at bounding box center [354, 105] width 6 height 6
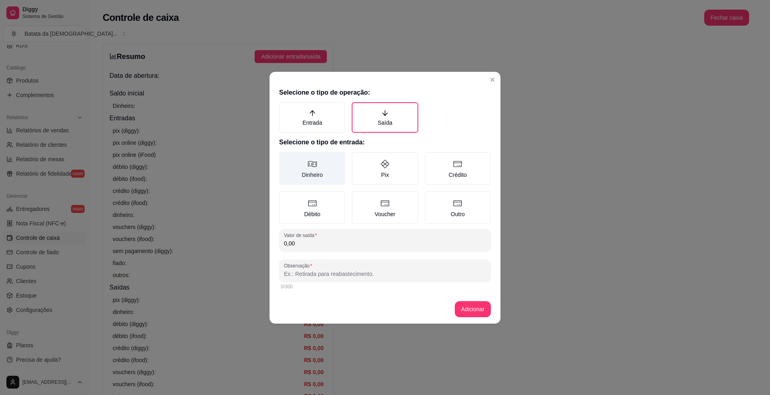
click at [313, 180] on label "Dinheiro" at bounding box center [312, 168] width 66 height 33
click at [285, 158] on button "Dinheiro" at bounding box center [282, 155] width 6 height 6
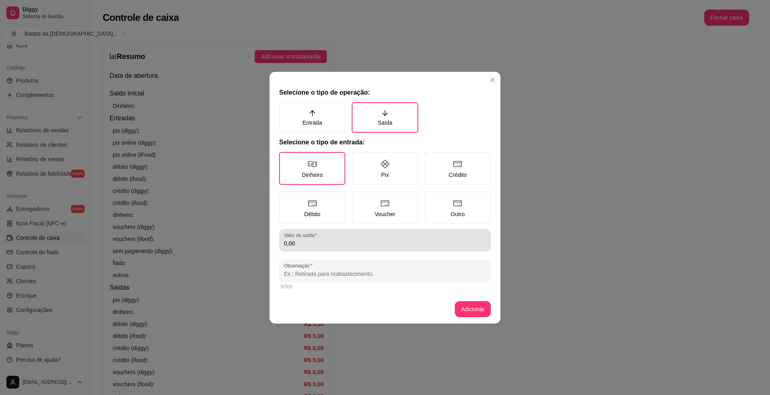
click at [314, 241] on input "0,00" at bounding box center [385, 243] width 202 height 8
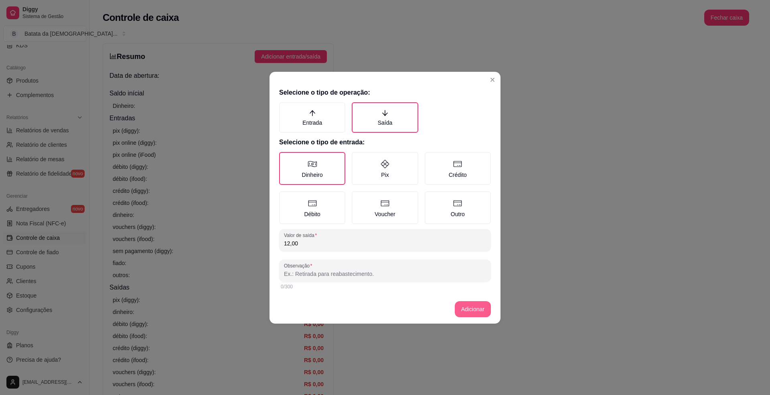
type input "12,00"
click at [474, 307] on button "Adicionar" at bounding box center [473, 309] width 36 height 16
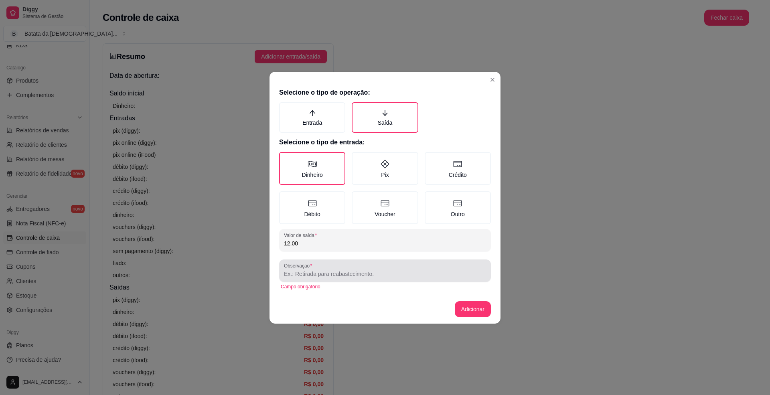
click at [411, 263] on div at bounding box center [385, 271] width 202 height 16
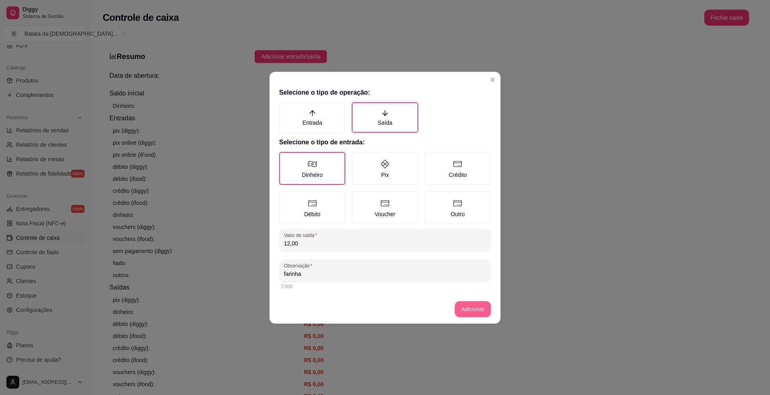
type input "farinha"
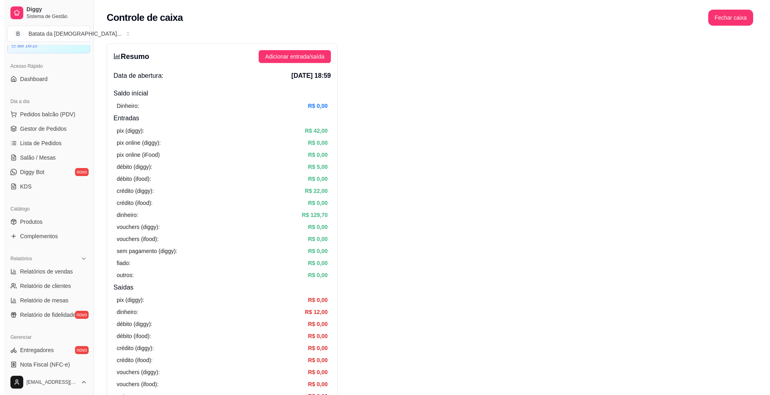
scroll to position [22, 0]
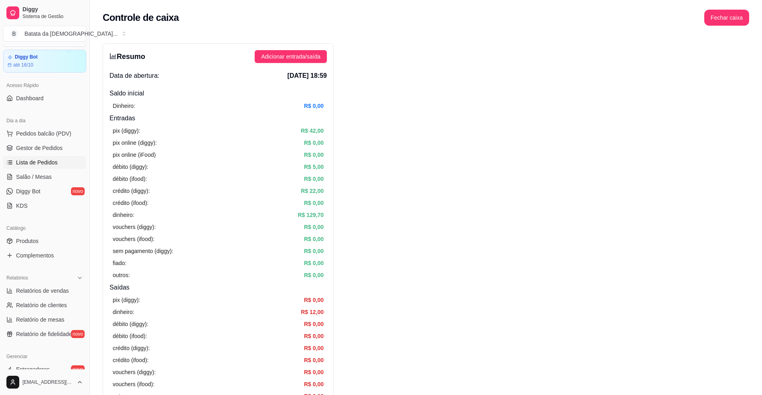
click at [55, 164] on span "Lista de Pedidos" at bounding box center [37, 162] width 42 height 8
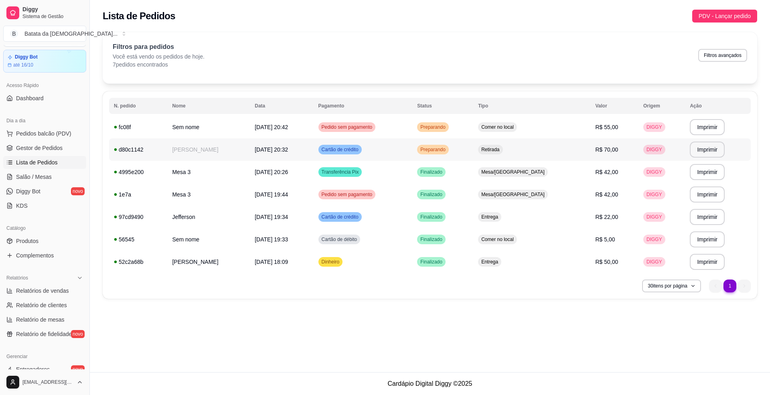
click at [187, 156] on td "[PERSON_NAME]" at bounding box center [208, 149] width 83 height 22
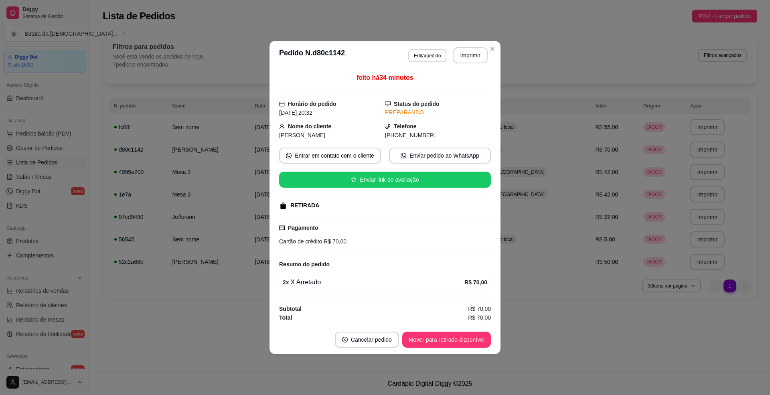
click at [465, 332] on footer "Cancelar pedido Mover para retirada disponível" at bounding box center [385, 339] width 231 height 29
click at [467, 340] on button "Mover para retirada disponível" at bounding box center [446, 340] width 86 height 16
click at [468, 341] on button "Mover para finalizado" at bounding box center [458, 340] width 65 height 16
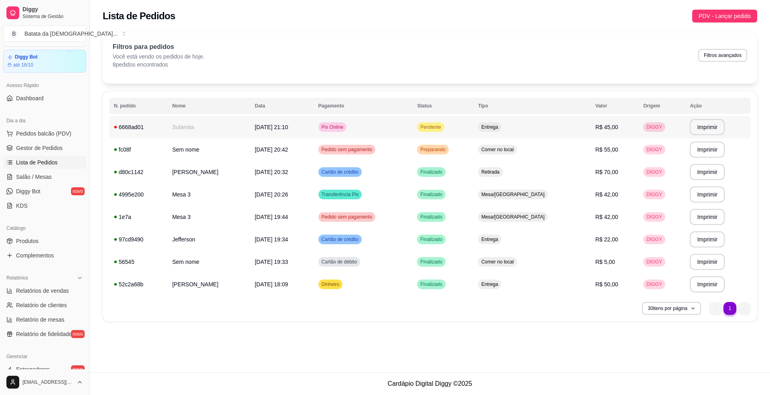
click at [473, 119] on td "Pendente" at bounding box center [442, 127] width 61 height 22
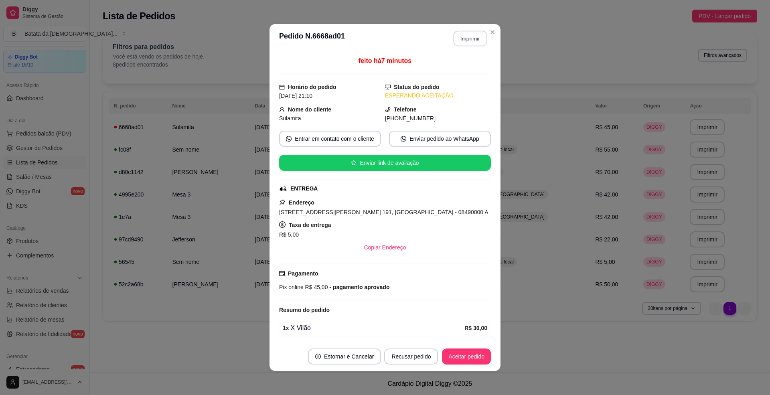
click at [457, 31] on button "Imprimir" at bounding box center [471, 39] width 34 height 16
click at [458, 354] on button "Aceitar pedido" at bounding box center [466, 357] width 47 height 16
click at [462, 354] on button "Mover para preparo" at bounding box center [460, 357] width 60 height 16
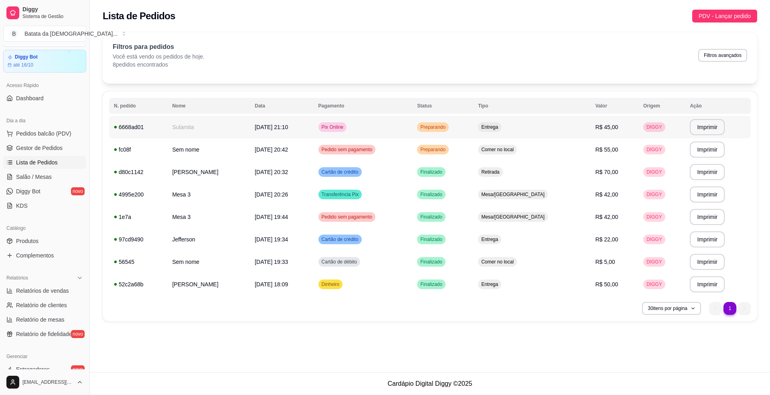
click at [594, 129] on td "R$ 45,00" at bounding box center [614, 127] width 48 height 22
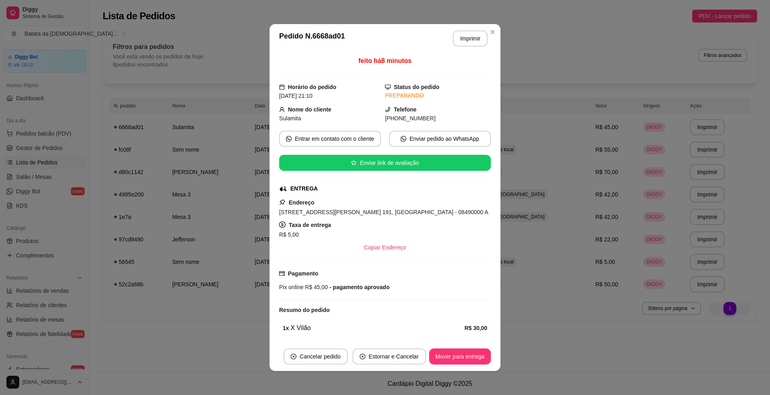
scroll to position [53, 0]
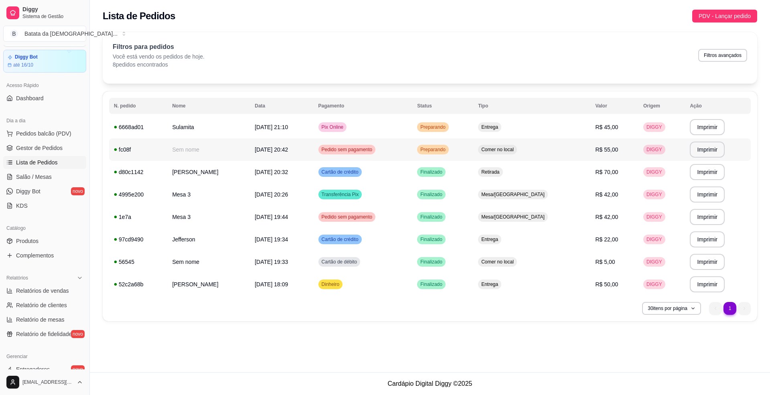
click at [515, 151] on span "Comer no local" at bounding box center [498, 149] width 36 height 6
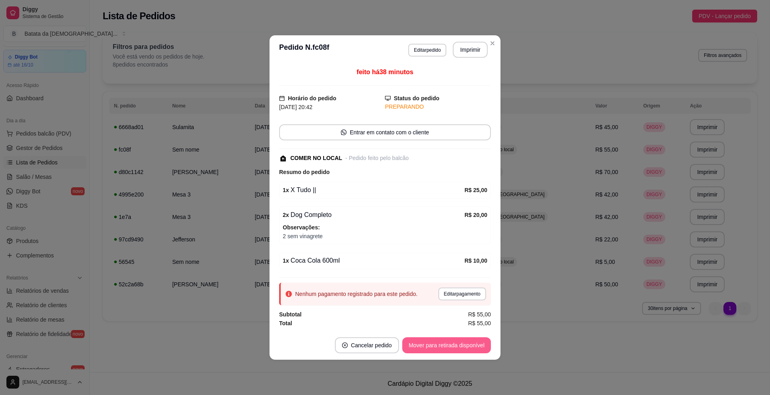
click at [445, 344] on button "Mover para retirada disponível" at bounding box center [446, 345] width 89 height 16
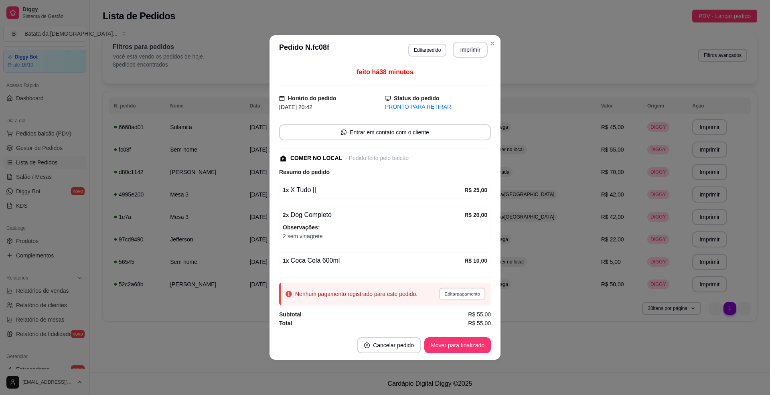
click at [458, 299] on button "Editar pagamento" at bounding box center [462, 294] width 47 height 12
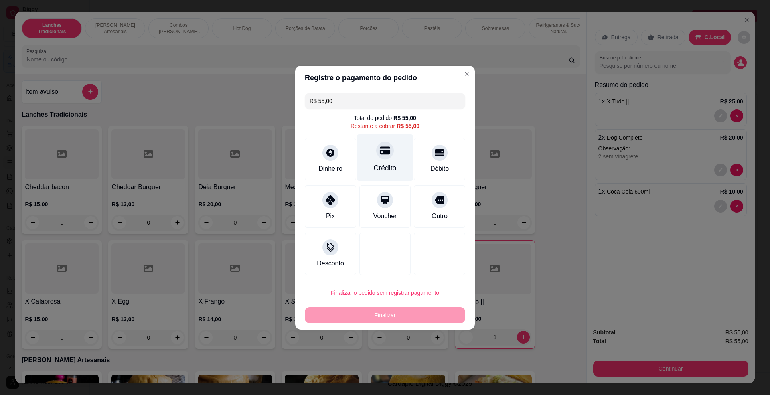
click at [390, 161] on div "Crédito" at bounding box center [385, 157] width 57 height 47
type input "R$ 0,00"
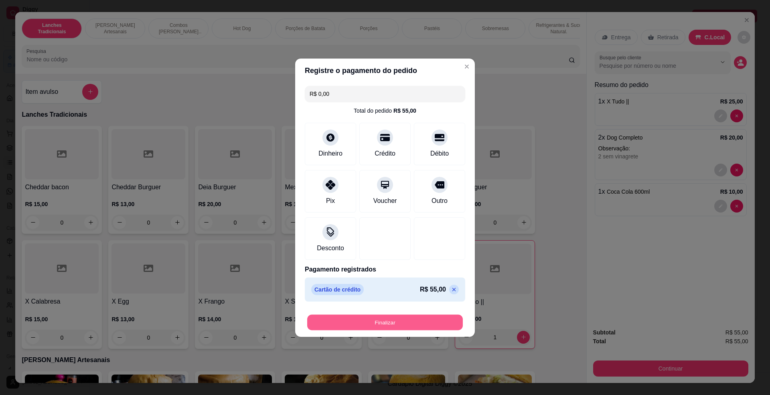
click at [387, 320] on button "Finalizar" at bounding box center [385, 322] width 156 height 16
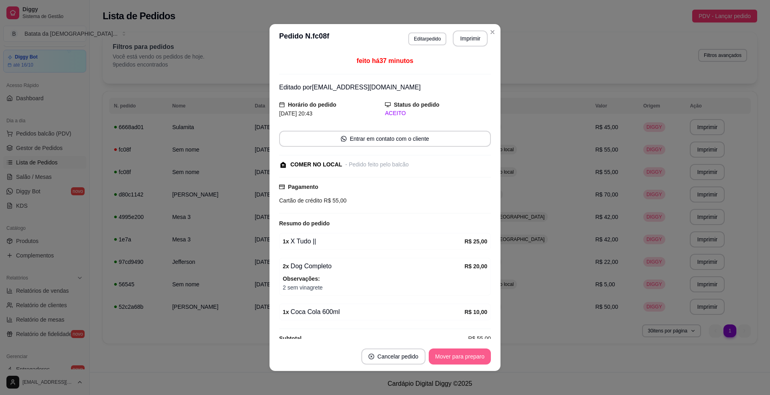
click at [443, 361] on button "Mover para preparo" at bounding box center [460, 357] width 62 height 16
click at [495, 34] on header "**********" at bounding box center [385, 38] width 231 height 29
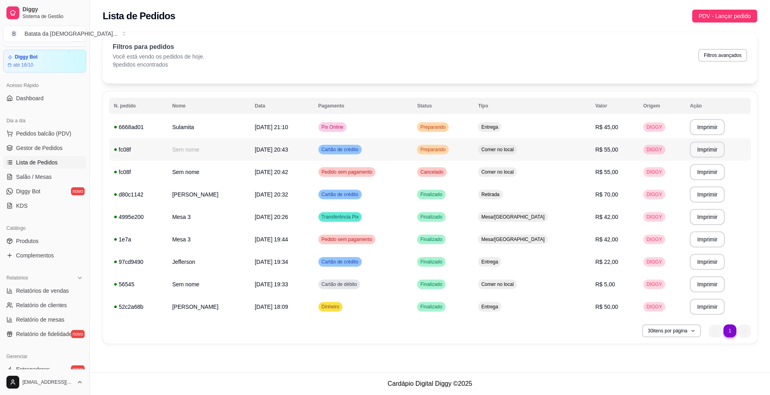
click at [473, 148] on td "Preparando" at bounding box center [442, 149] width 61 height 22
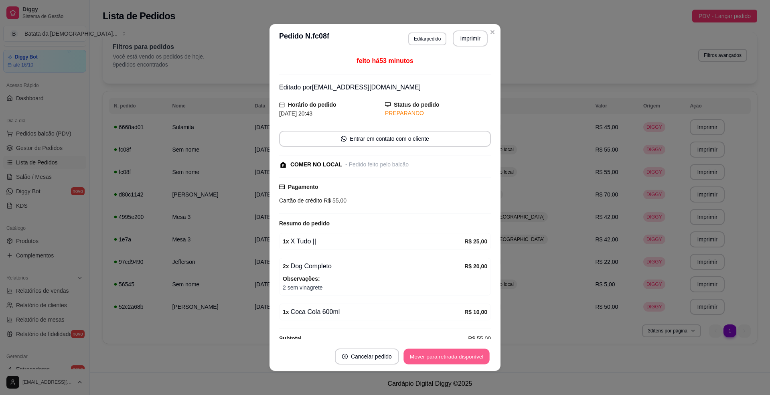
click at [460, 358] on button "Mover para retirada disponível" at bounding box center [446, 357] width 86 height 16
click at [460, 357] on button "Mover para finalizado" at bounding box center [457, 357] width 67 height 16
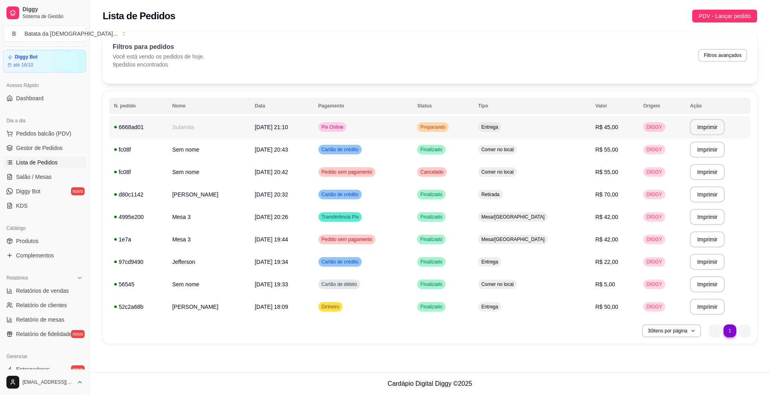
click at [519, 129] on td "Entrega" at bounding box center [531, 127] width 117 height 22
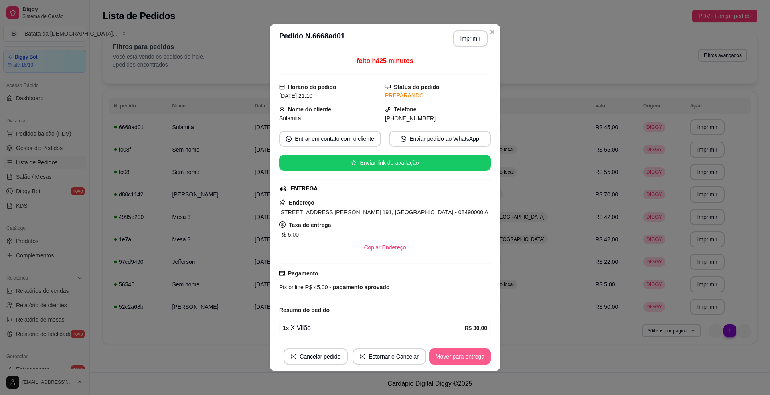
click at [462, 360] on button "Mover para entrega" at bounding box center [460, 357] width 62 height 16
click at [470, 355] on button "Mover para finalizado" at bounding box center [458, 357] width 65 height 16
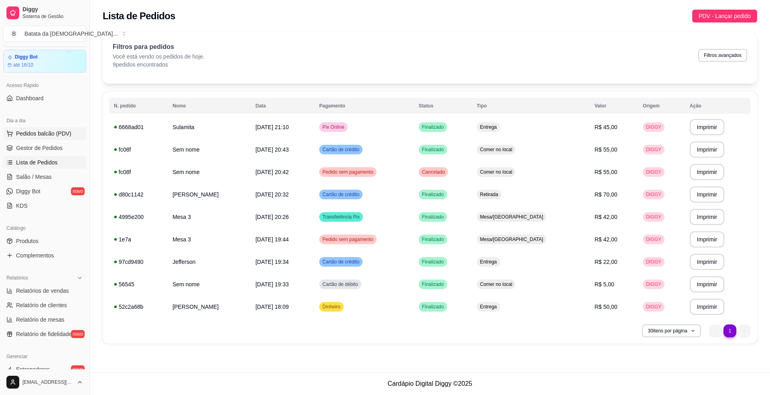
click at [48, 132] on span "Pedidos balcão (PDV)" at bounding box center [43, 134] width 55 height 8
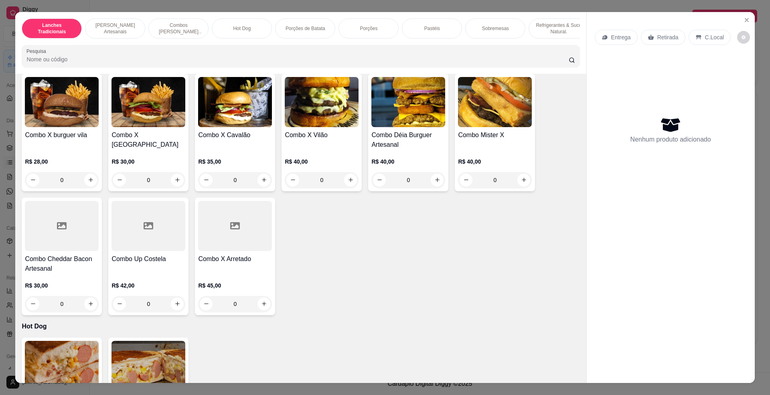
scroll to position [588, 0]
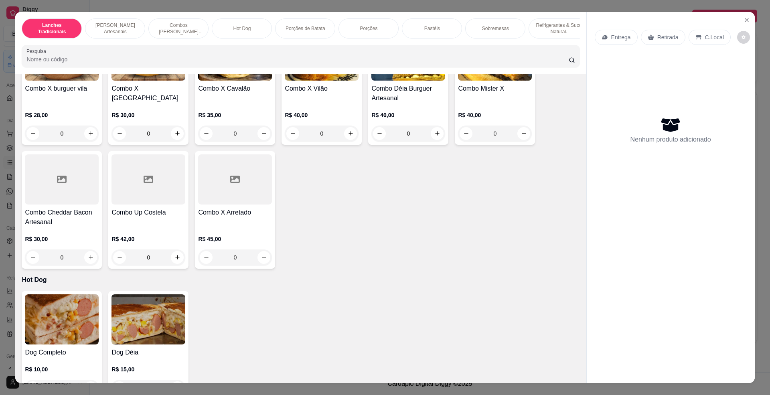
click at [137, 217] on h4 "Combo Up Costela" at bounding box center [148, 213] width 74 height 10
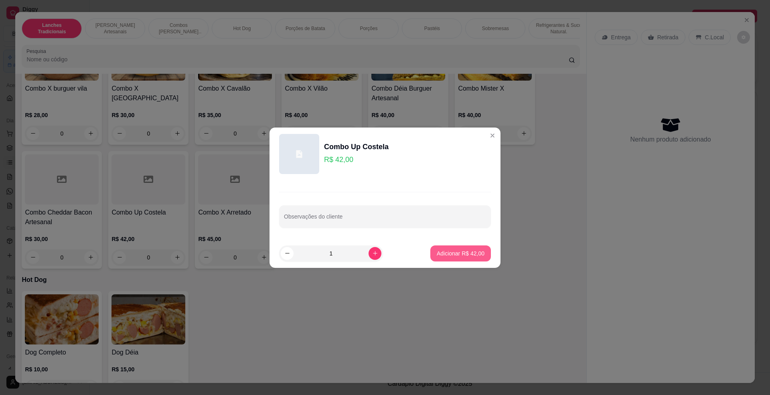
click at [461, 252] on p "Adicionar R$ 42,00" at bounding box center [461, 253] width 48 height 8
type input "1"
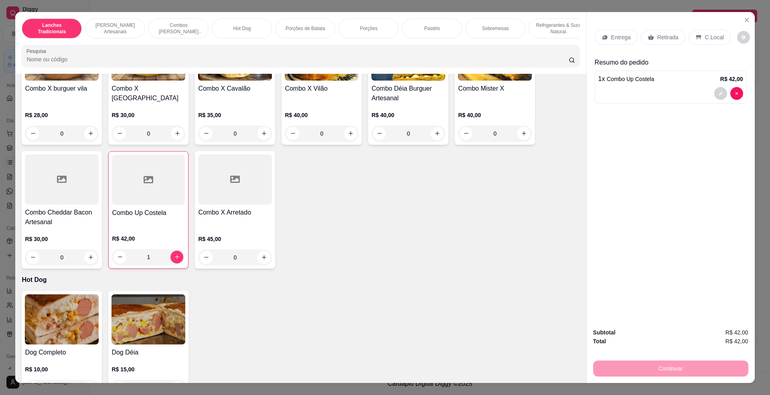
click at [665, 40] on p "Retirada" at bounding box center [667, 37] width 21 height 8
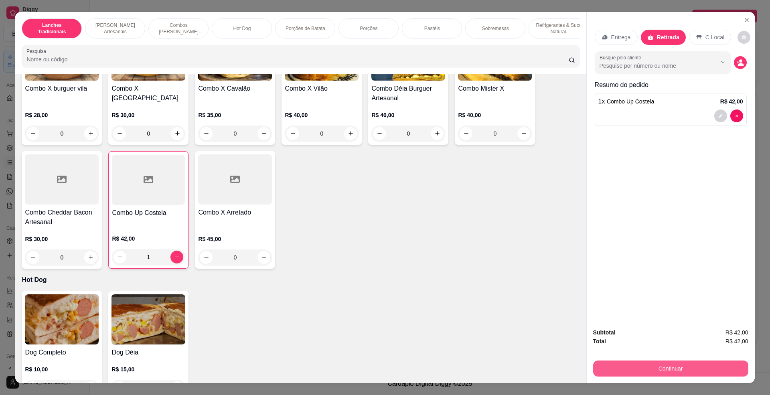
click at [715, 363] on button "Continuar" at bounding box center [670, 369] width 155 height 16
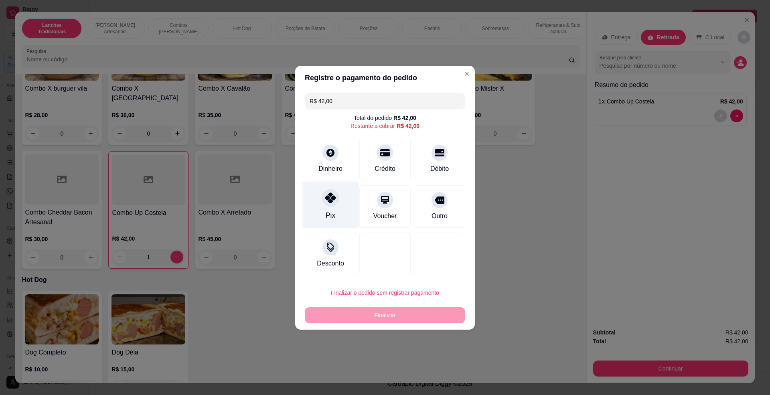
click at [330, 213] on div "Pix" at bounding box center [331, 215] width 10 height 10
type input "R$ 0,00"
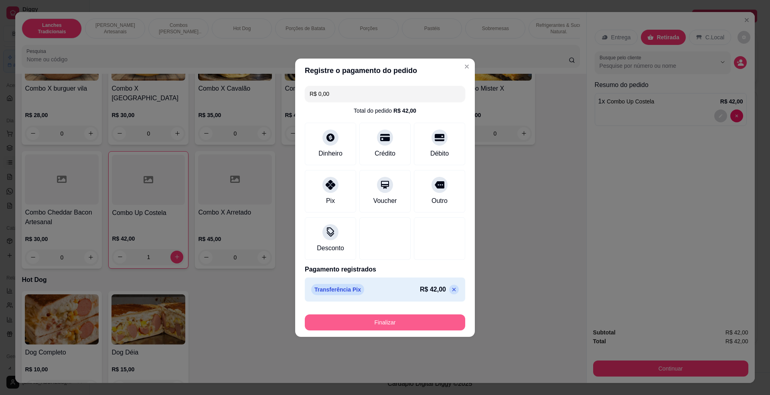
click at [377, 320] on button "Finalizar" at bounding box center [385, 322] width 160 height 16
type input "0"
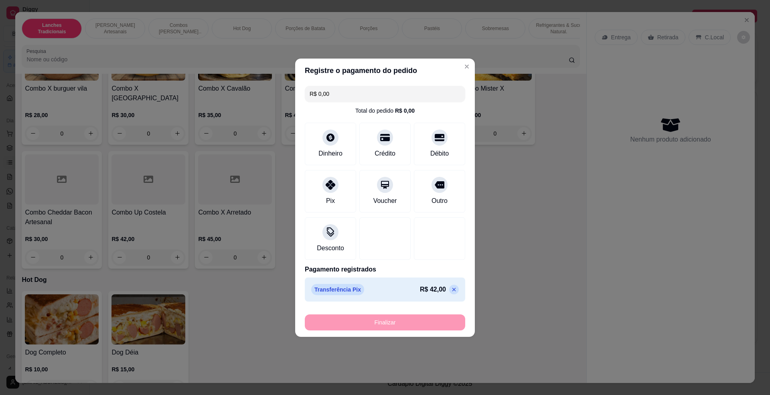
type input "-R$ 42,00"
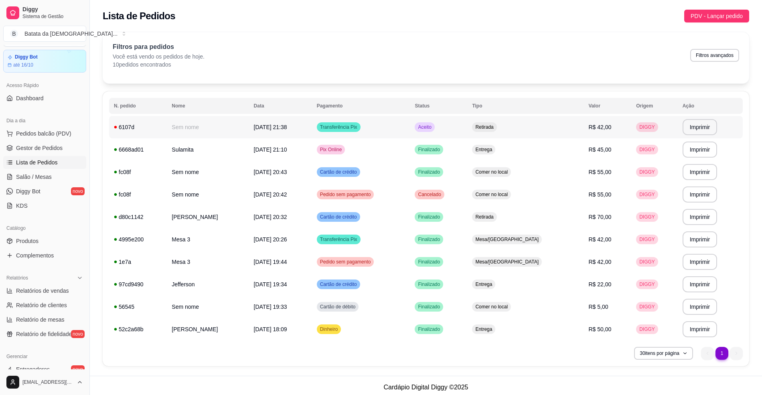
click at [467, 132] on td "Aceito" at bounding box center [438, 127] width 57 height 22
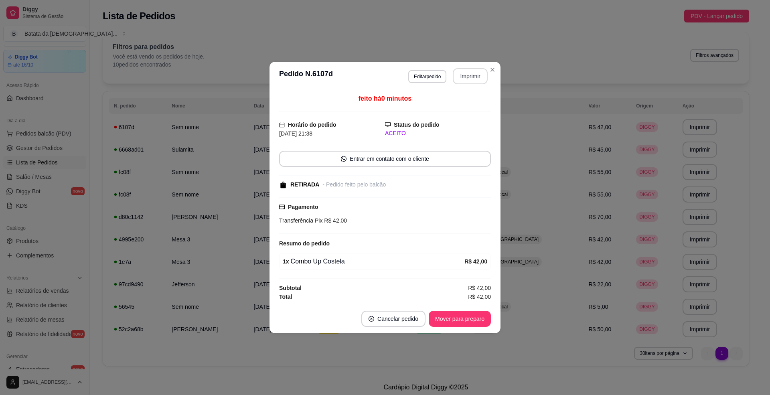
click at [478, 77] on button "Imprimir" at bounding box center [470, 76] width 35 height 16
click at [451, 316] on button "Mover para preparo" at bounding box center [460, 319] width 62 height 16
click at [456, 322] on button "Mover para preparo" at bounding box center [460, 319] width 62 height 16
click at [464, 319] on button "Mover para retirada disponível" at bounding box center [446, 319] width 86 height 16
click at [464, 319] on button "Mover para finalizado" at bounding box center [458, 319] width 65 height 16
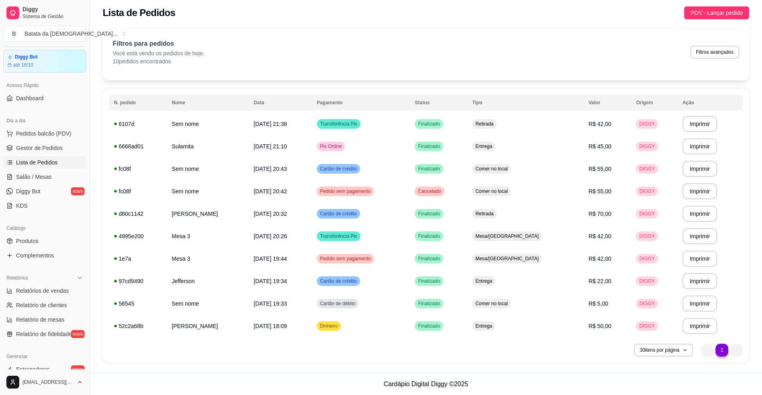
scroll to position [4, 0]
click at [55, 170] on ul "Pedidos balcão (PDV) Gestor de Pedidos Lista de Pedidos Salão / Mesas Diggy Bot…" at bounding box center [44, 169] width 83 height 85
click at [52, 174] on link "Salão / Mesas" at bounding box center [44, 176] width 83 height 13
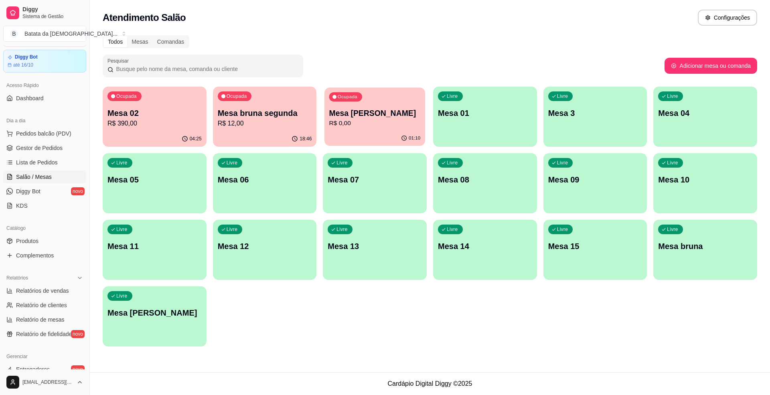
click at [363, 121] on p "R$ 0,00" at bounding box center [374, 123] width 91 height 9
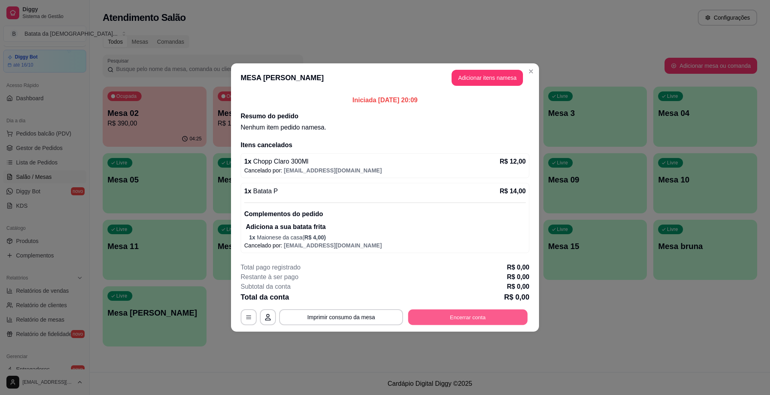
click at [480, 317] on button "Encerrar conta" at bounding box center [468, 318] width 120 height 16
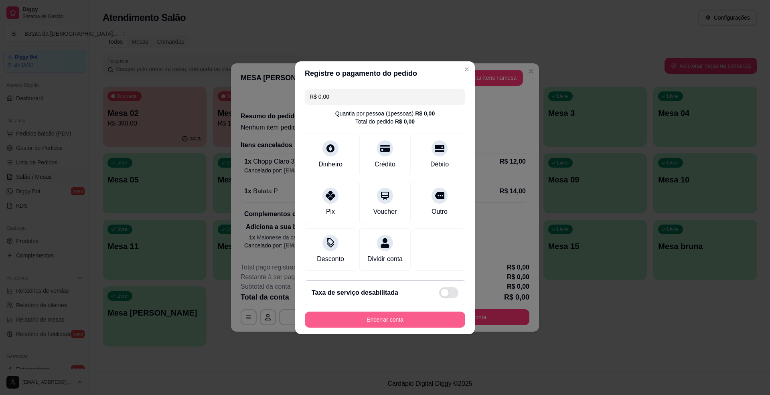
click at [417, 324] on button "Encerrar conta" at bounding box center [385, 320] width 160 height 16
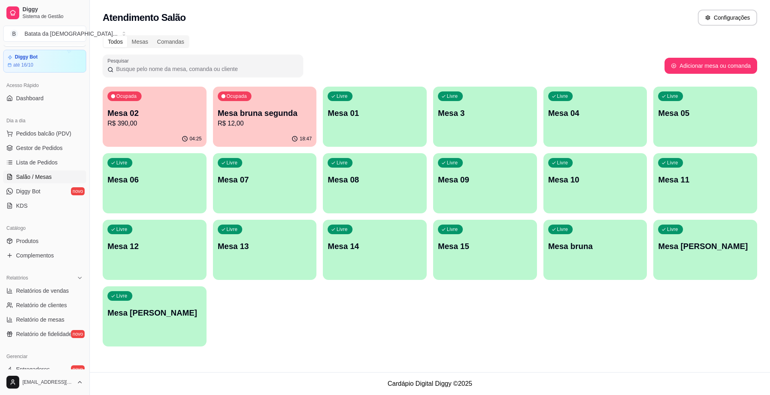
click at [159, 124] on p "R$ 390,00" at bounding box center [154, 124] width 94 height 10
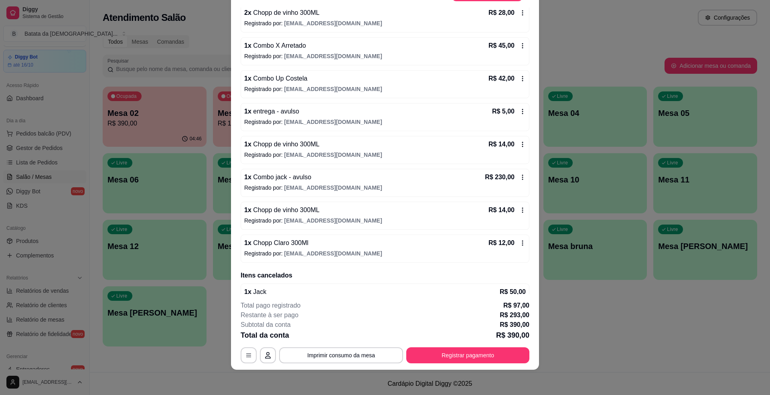
scroll to position [71, 0]
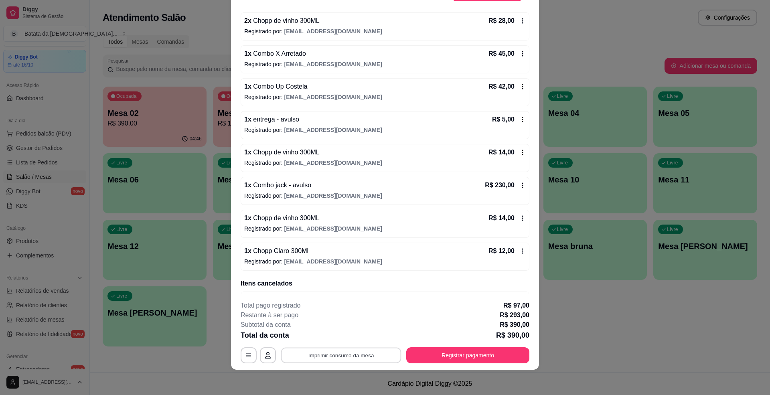
click at [334, 350] on button "Imprimir consumo da mesa" at bounding box center [341, 356] width 120 height 16
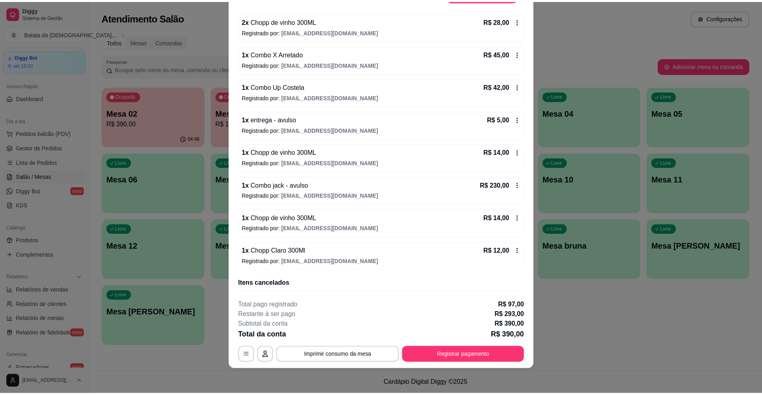
scroll to position [0, 0]
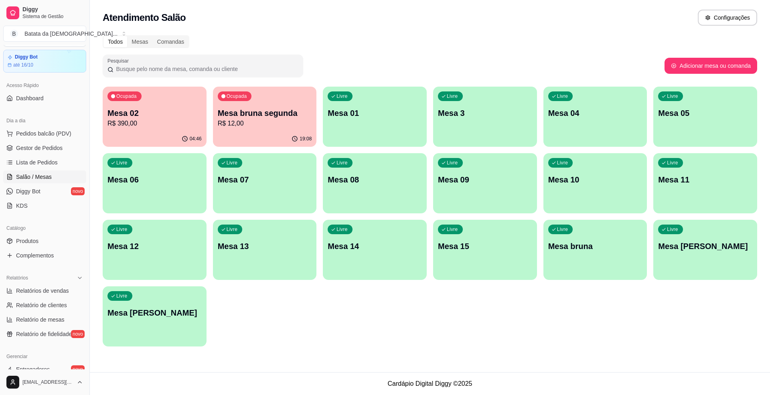
click at [665, 251] on p "Mesa [PERSON_NAME]" at bounding box center [705, 246] width 94 height 11
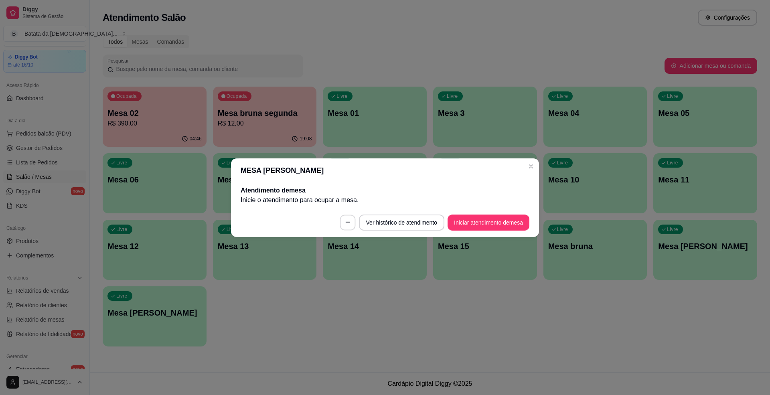
click at [345, 221] on icon "button" at bounding box center [348, 223] width 6 height 6
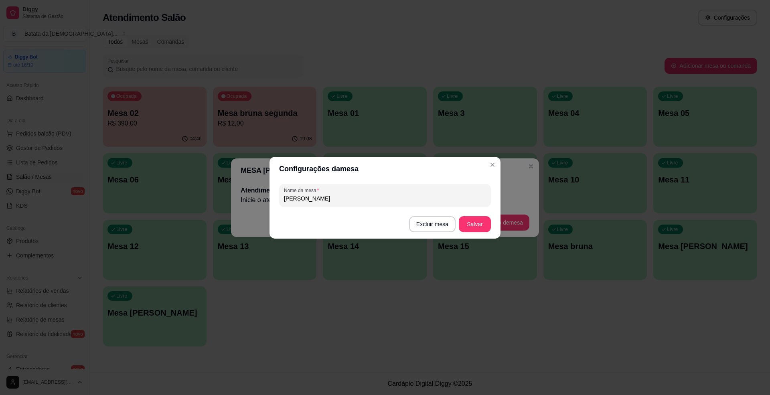
drag, startPoint x: 342, startPoint y: 196, endPoint x: 255, endPoint y: 203, distance: 86.9
click at [255, 203] on div "Configurações da mesa Nome da mesa flavio domingo Excluir mesa Salvar" at bounding box center [385, 197] width 770 height 395
type input "b"
type input "nego terça"
click at [486, 221] on button "Salvar" at bounding box center [475, 224] width 32 height 16
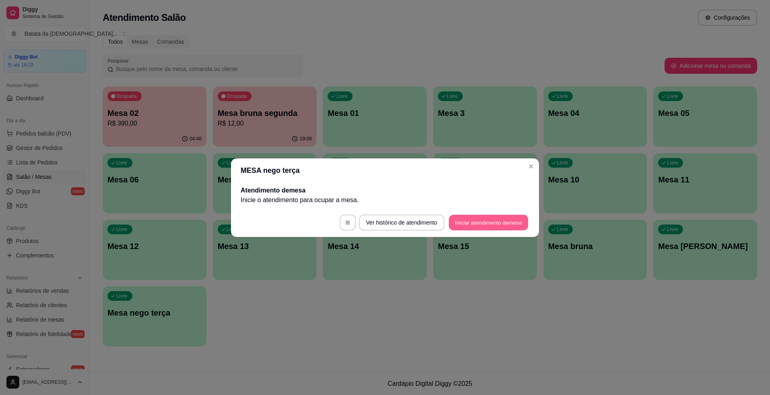
click at [506, 217] on button "Iniciar atendimento de mesa" at bounding box center [488, 223] width 79 height 16
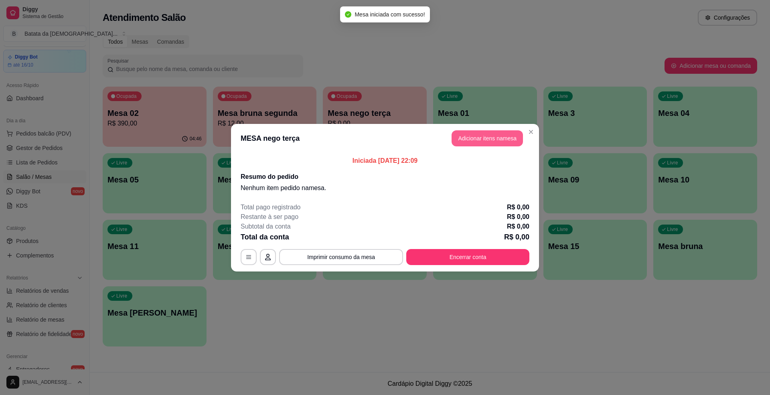
click at [484, 142] on button "Adicionar itens na mesa" at bounding box center [487, 138] width 71 height 16
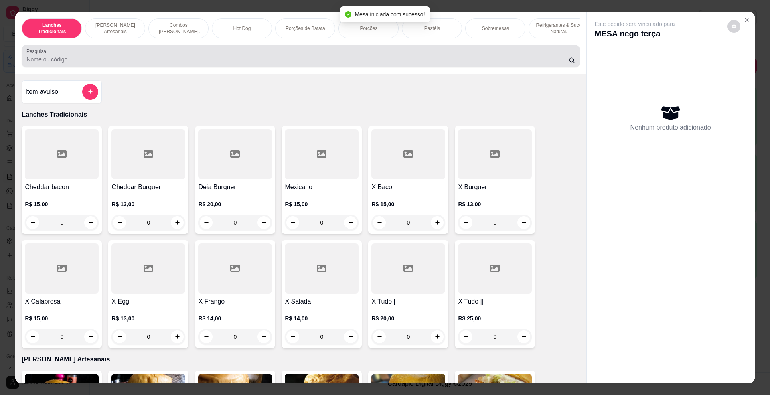
click at [178, 55] on div "Pesquisa" at bounding box center [301, 56] width 558 height 22
click at [89, 67] on div "Pesquisa" at bounding box center [301, 56] width 558 height 22
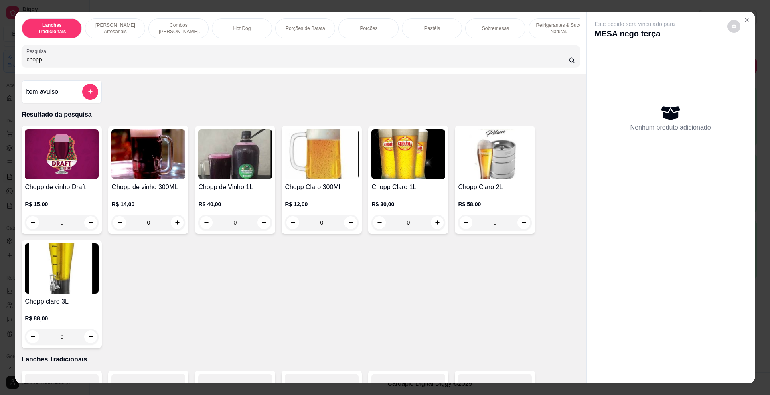
type input "chopp"
click at [318, 172] on img at bounding box center [322, 154] width 74 height 50
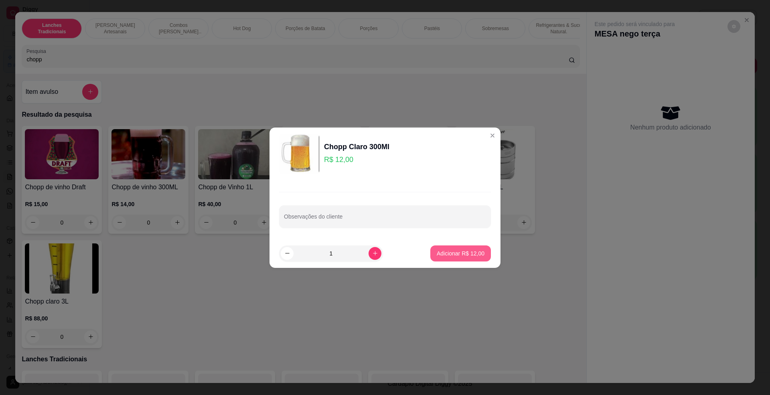
click at [463, 253] on p "Adicionar R$ 12,00" at bounding box center [461, 253] width 48 height 8
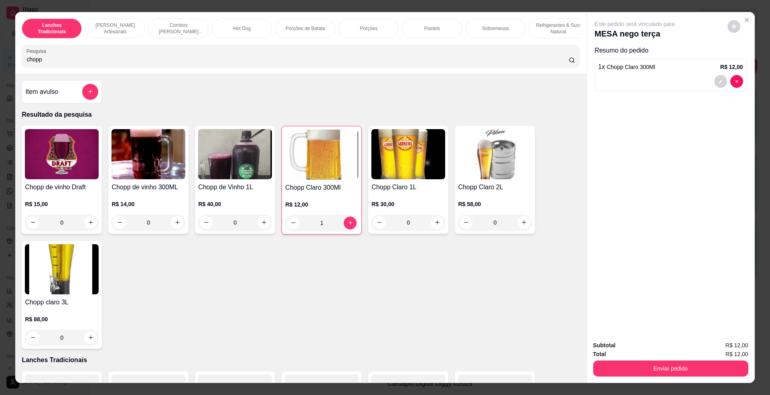
type input "1"
click at [671, 370] on button "Enviar pedido" at bounding box center [670, 369] width 155 height 16
click at [655, 352] on button "Não registrar e enviar pedido" at bounding box center [643, 349] width 83 height 15
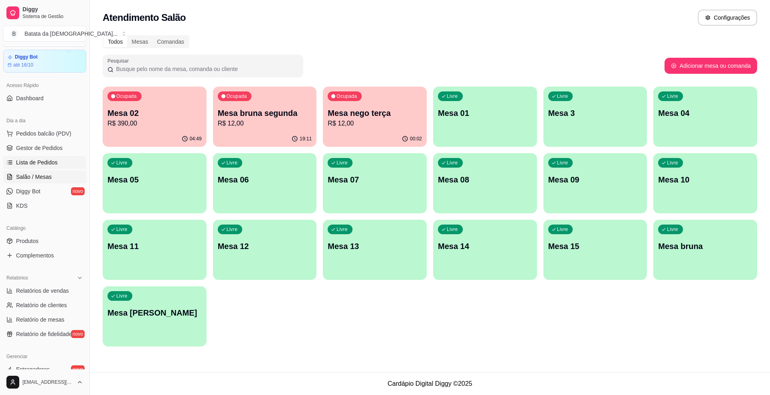
click at [57, 158] on link "Lista de Pedidos" at bounding box center [44, 162] width 83 height 13
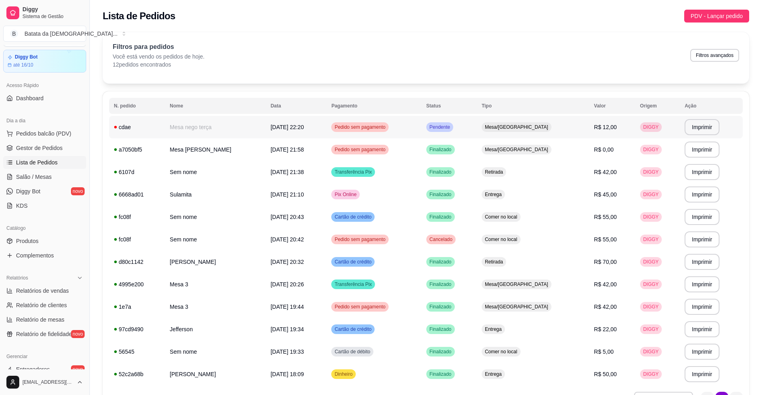
click at [452, 124] on span "Pendente" at bounding box center [440, 127] width 24 height 6
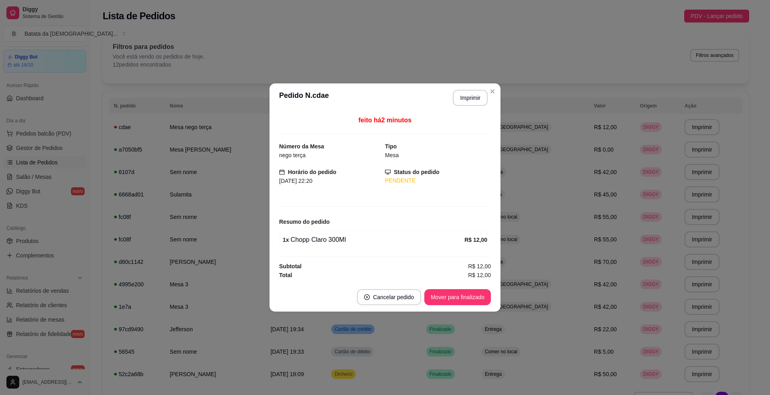
click at [491, 303] on footer "Cancelar pedido Mover para finalizado" at bounding box center [385, 297] width 231 height 29
click at [485, 292] on button "Mover para finalizado" at bounding box center [458, 298] width 65 height 16
